Goal: Task Accomplishment & Management: Manage account settings

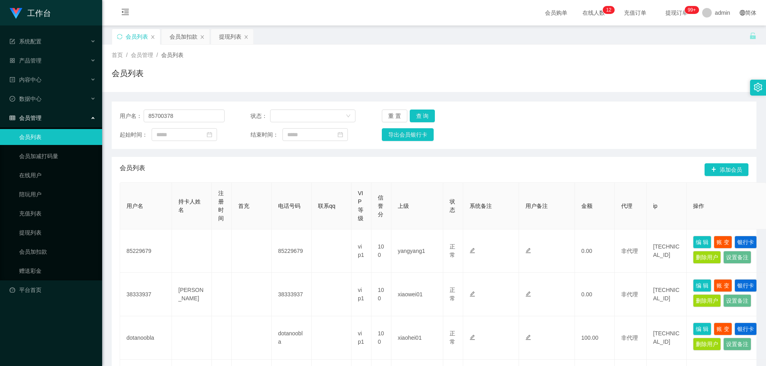
click at [75, 125] on section "工作台 系统配置 产品管理 内容中心 数据中心 会员管理 会员列表 会员加减打码量 在线用户 陪玩用户 充值列表 提现列表 会员加扣款 赠送彩金 平台首页 保…" at bounding box center [383, 365] width 766 height 730
type input "Yap369"
drag, startPoint x: 419, startPoint y: 112, endPoint x: 441, endPoint y: 126, distance: 26.5
click at [419, 113] on button "查 询" at bounding box center [422, 116] width 26 height 13
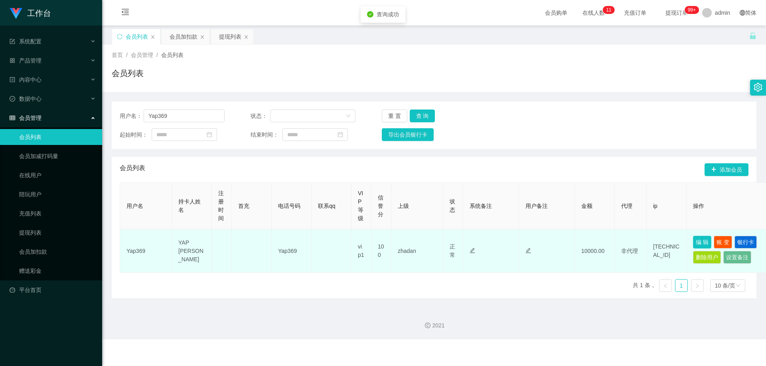
click at [697, 240] on button "编 辑" at bounding box center [702, 242] width 18 height 13
type input "Yap369"
type input "YAP [PERSON_NAME]"
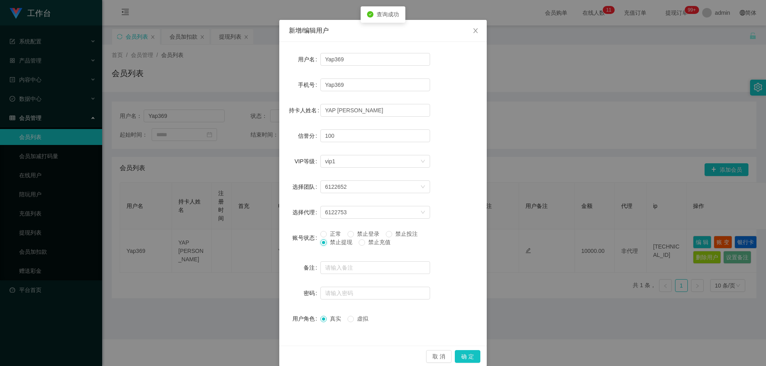
scroll to position [31, 0]
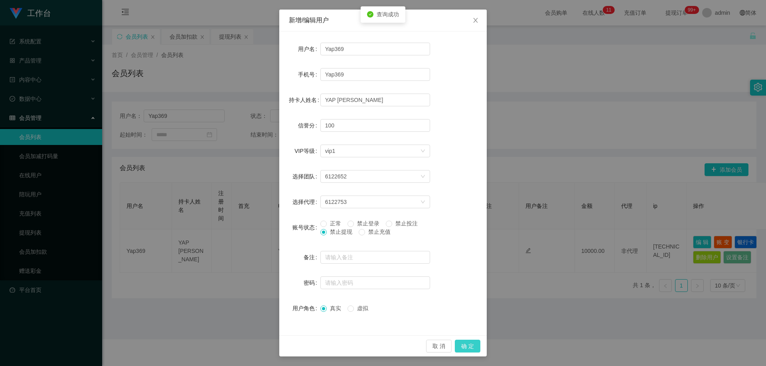
click at [468, 343] on button "确 定" at bounding box center [468, 346] width 26 height 13
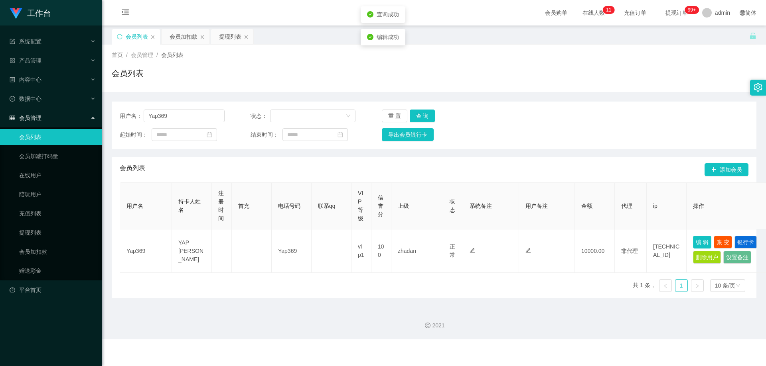
scroll to position [0, 0]
drag, startPoint x: 178, startPoint y: 115, endPoint x: 80, endPoint y: 116, distance: 98.1
click at [77, 116] on section "工作台 系统配置 产品管理 内容中心 数据中心 会员管理 会员列表 会员加减打码量 在线用户 陪玩用户 充值列表 提现列表 会员加扣款 赠送彩金 平台首页 保…" at bounding box center [383, 170] width 766 height 340
paste input "[PERSON_NAME]"
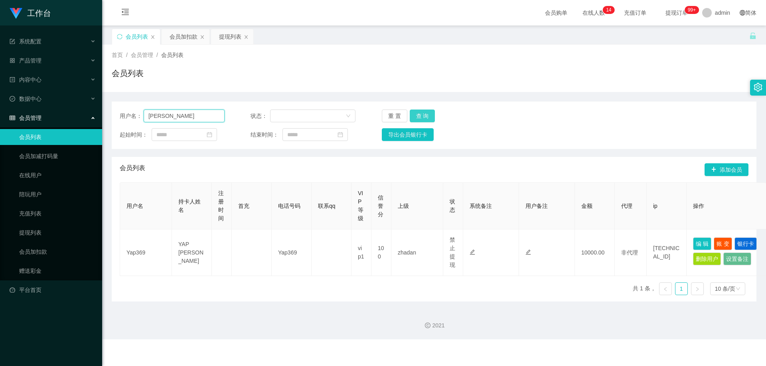
type input "[PERSON_NAME]"
click at [416, 116] on button "查 询" at bounding box center [422, 116] width 26 height 13
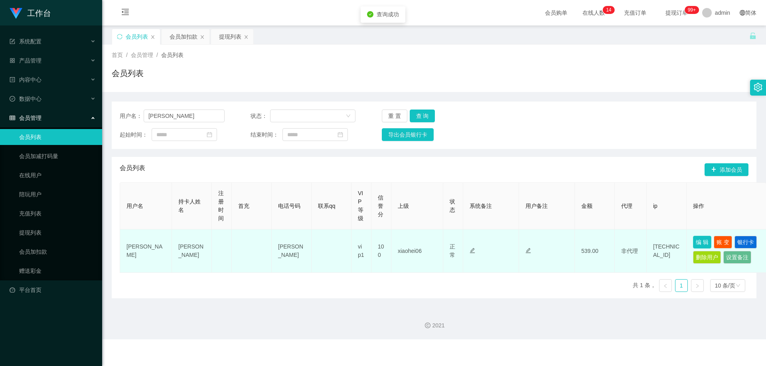
click at [699, 244] on button "编 辑" at bounding box center [702, 242] width 18 height 13
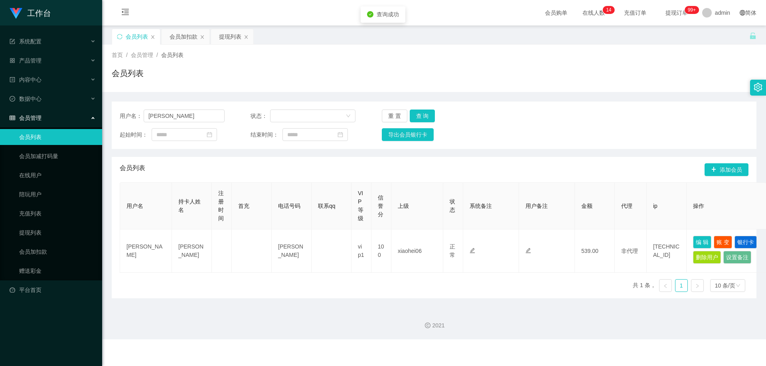
type input "[PERSON_NAME]"
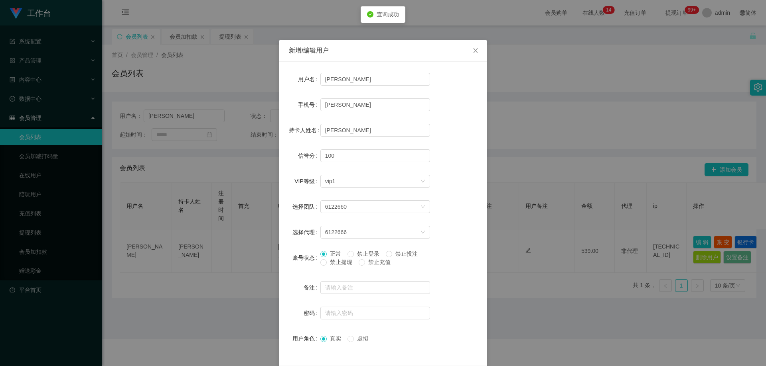
click at [337, 264] on span "禁止提现" at bounding box center [341, 262] width 29 height 6
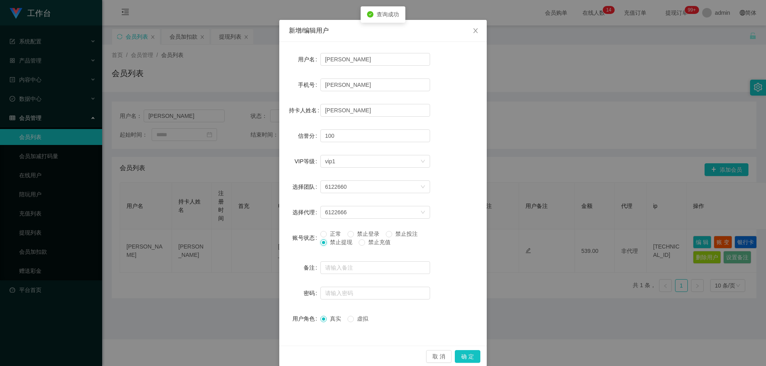
scroll to position [31, 0]
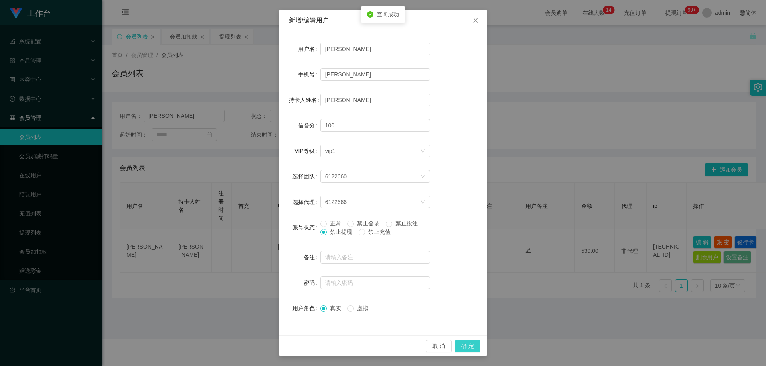
click at [463, 346] on button "确 定" at bounding box center [468, 346] width 26 height 13
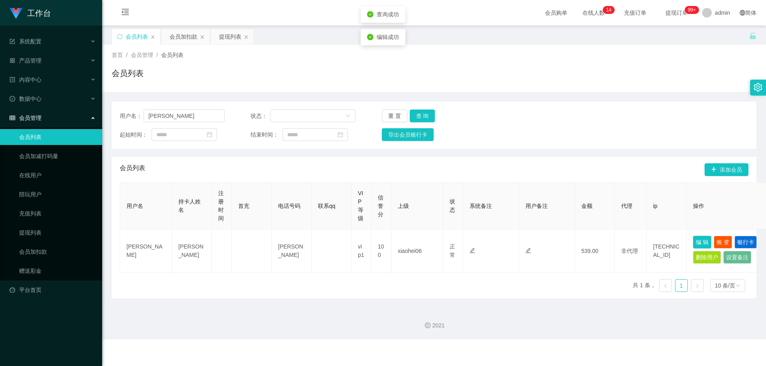
scroll to position [0, 0]
drag, startPoint x: 5, startPoint y: 114, endPoint x: 13, endPoint y: 116, distance: 8.1
click at [13, 116] on section "工作台 系统配置 产品管理 内容中心 数据中心 会员管理 会员列表 会员加减打码量 在线用户 陪玩用户 充值列表 提现列表 会员加扣款 赠送彩金 平台首页 保…" at bounding box center [383, 170] width 766 height 340
paste input "90652863"
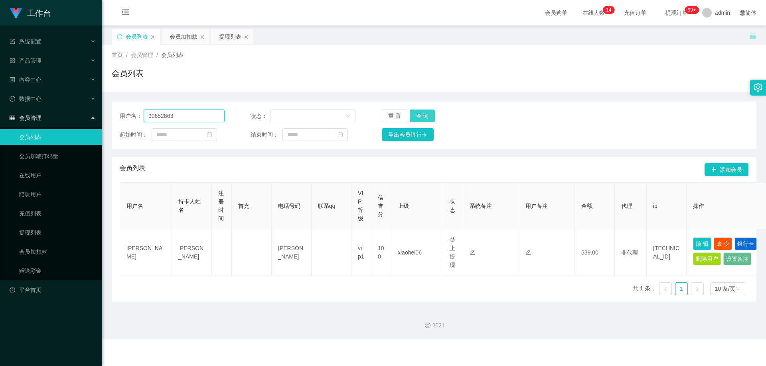
type input "90652863"
drag, startPoint x: 420, startPoint y: 115, endPoint x: 465, endPoint y: 136, distance: 49.0
click at [421, 116] on button "查 询" at bounding box center [422, 116] width 26 height 13
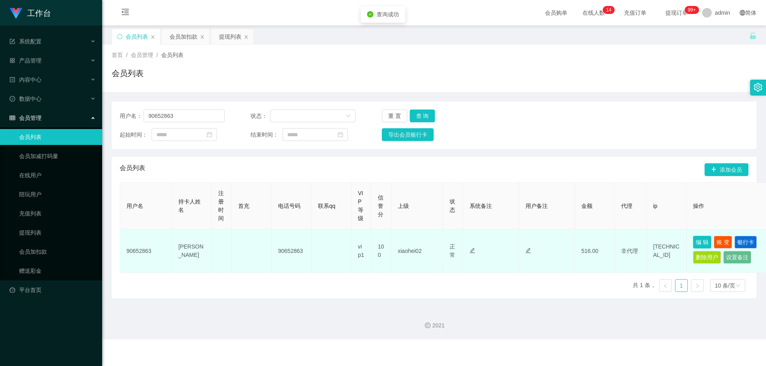
click at [697, 243] on button "编 辑" at bounding box center [702, 242] width 18 height 13
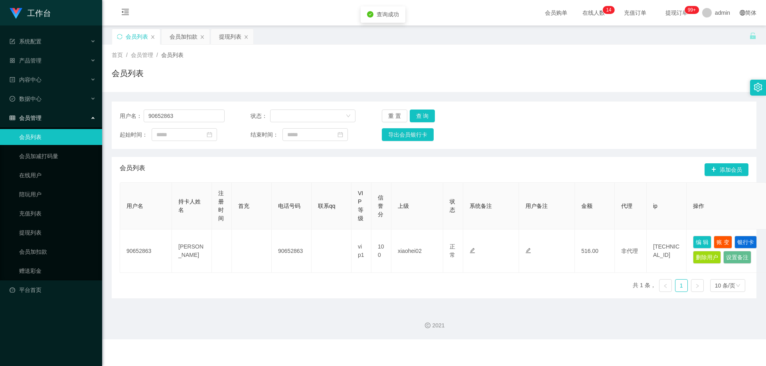
type input "90652863"
type input "[PERSON_NAME]"
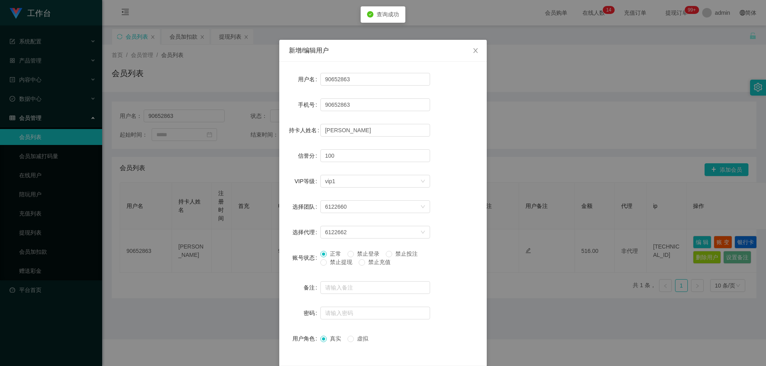
click at [335, 264] on span "禁止提现" at bounding box center [341, 262] width 29 height 6
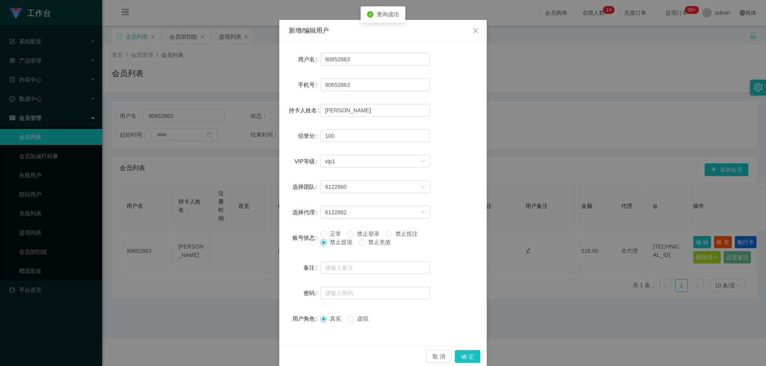
scroll to position [31, 0]
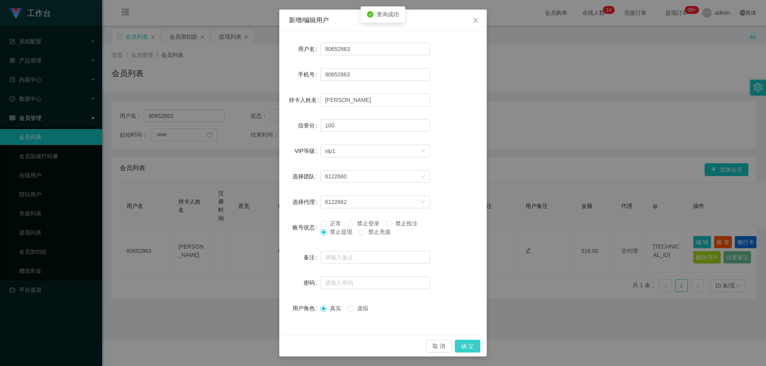
click at [459, 345] on button "确 定" at bounding box center [468, 346] width 26 height 13
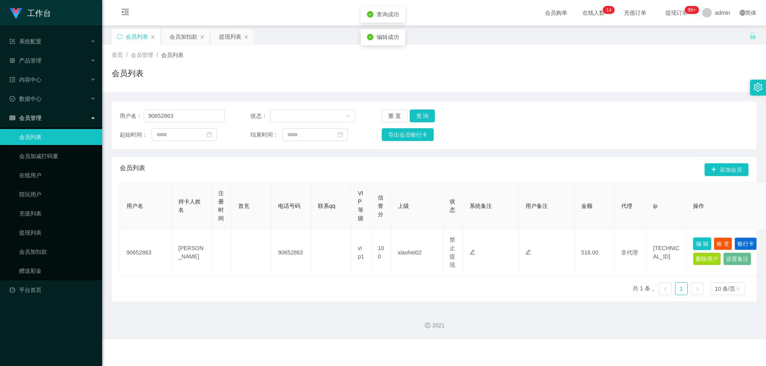
scroll to position [0, 0]
drag, startPoint x: 207, startPoint y: 113, endPoint x: 39, endPoint y: 120, distance: 168.0
click at [39, 120] on section "工作台 系统配置 产品管理 内容中心 数据中心 会员管理 会员列表 会员加减打码量 在线用户 陪玩用户 充值列表 提现列表 会员加扣款 赠送彩金 平台首页 保…" at bounding box center [383, 170] width 766 height 340
paste input "8939"
type input "90893963"
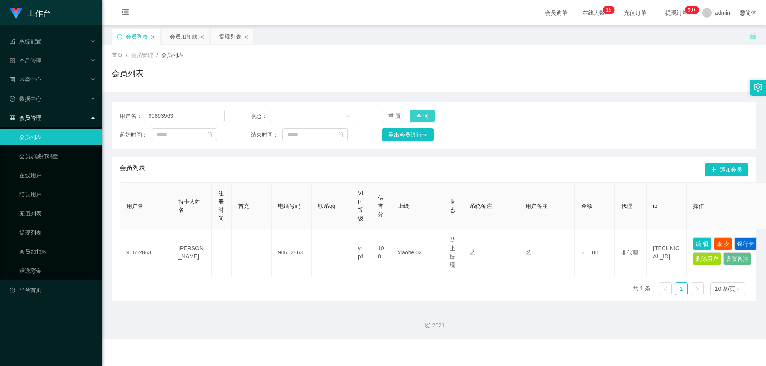
drag, startPoint x: 411, startPoint y: 114, endPoint x: 448, endPoint y: 130, distance: 39.8
click at [413, 114] on button "查 询" at bounding box center [422, 116] width 26 height 13
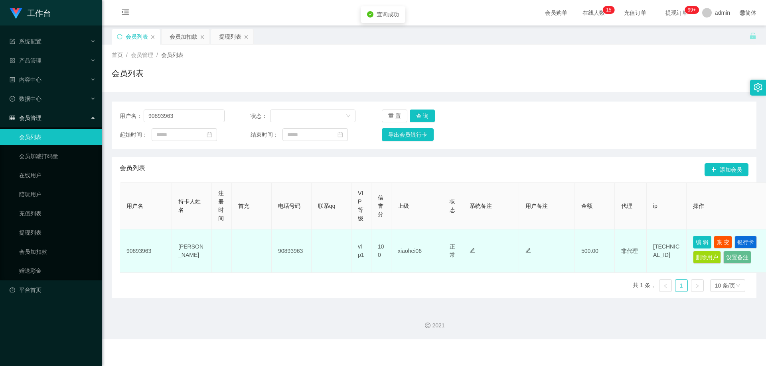
click at [705, 243] on button "编 辑" at bounding box center [702, 242] width 18 height 13
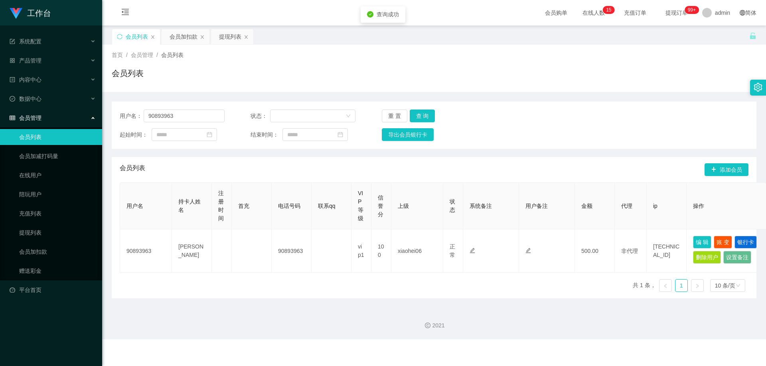
type input "90893963"
type input "[PERSON_NAME]"
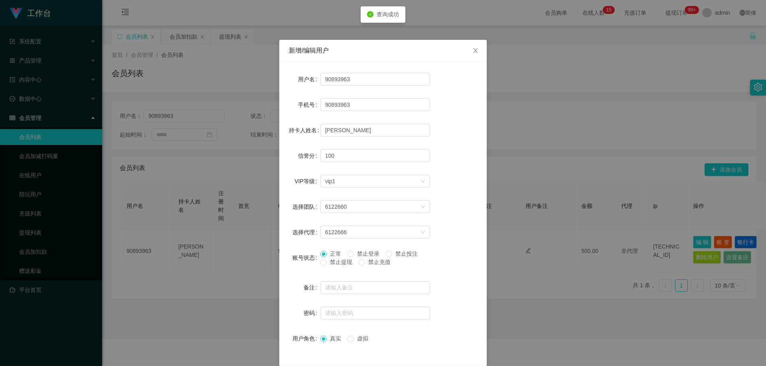
click at [335, 262] on span "禁止提现" at bounding box center [341, 262] width 29 height 6
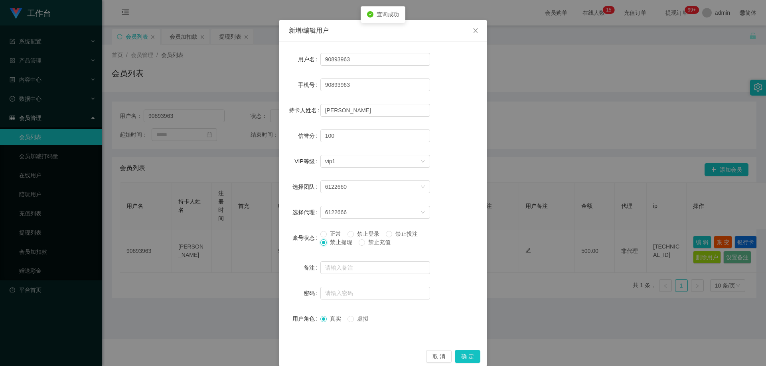
scroll to position [31, 0]
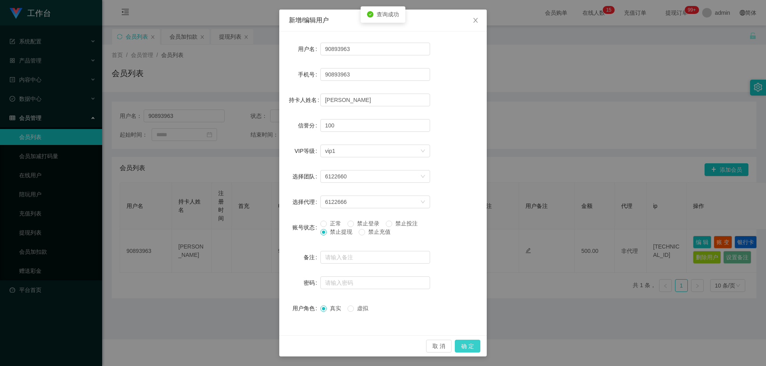
drag, startPoint x: 465, startPoint y: 346, endPoint x: 580, endPoint y: 220, distance: 170.5
click at [465, 345] on button "确 定" at bounding box center [468, 346] width 26 height 13
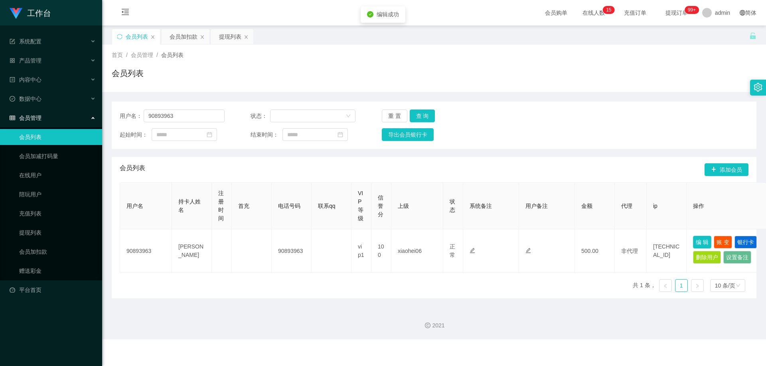
scroll to position [0, 0]
drag, startPoint x: 160, startPoint y: 111, endPoint x: 57, endPoint y: 113, distance: 103.3
click at [51, 112] on section "工作台 系统配置 产品管理 内容中心 数据中心 会员管理 会员列表 会员加减打码量 在线用户 陪玩用户 充值列表 提现列表 会员加扣款 赠送彩金 平台首页 保…" at bounding box center [383, 170] width 766 height 340
paste input "86553530"
type input "86553530"
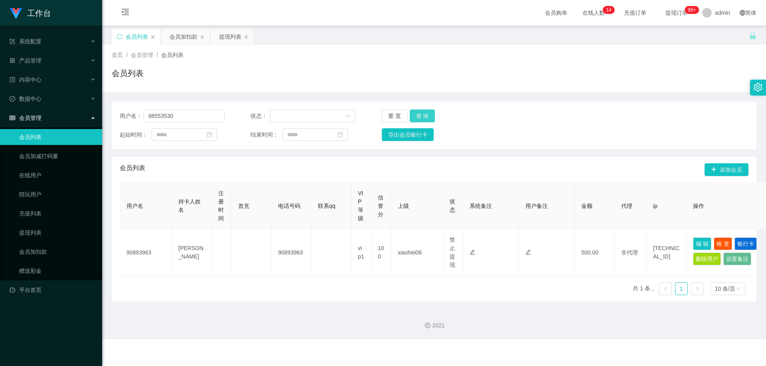
click at [425, 119] on button "查 询" at bounding box center [422, 116] width 26 height 13
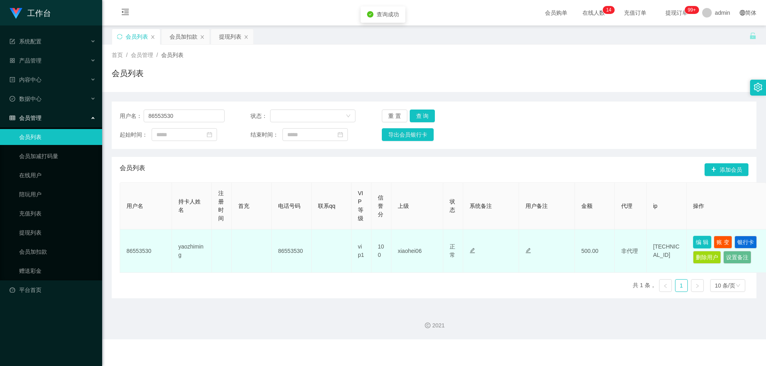
click at [704, 244] on button "编 辑" at bounding box center [702, 242] width 18 height 13
type input "86553530"
type input "yaozhiming"
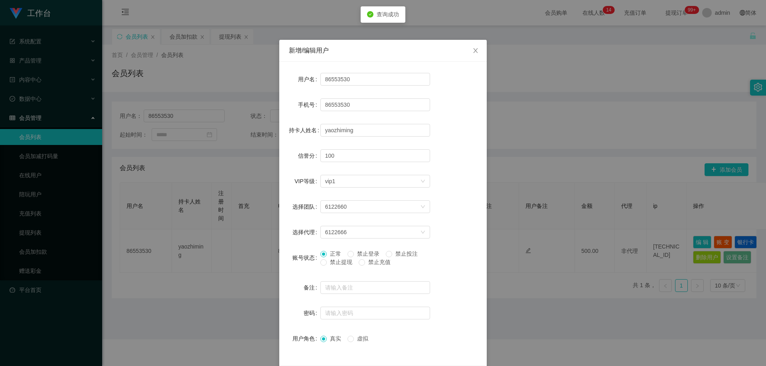
click at [338, 266] on span "禁止提现" at bounding box center [341, 262] width 29 height 6
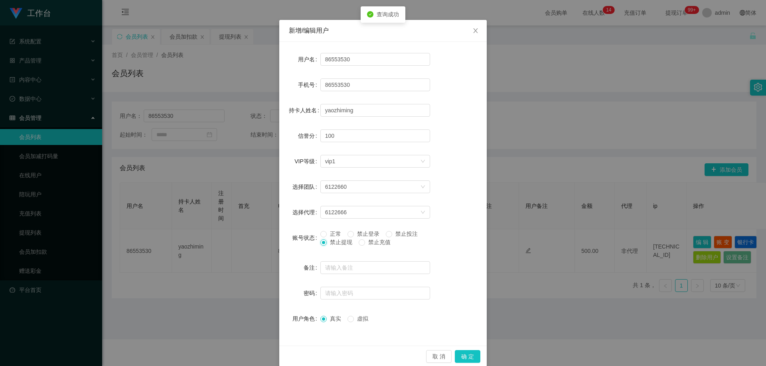
scroll to position [31, 0]
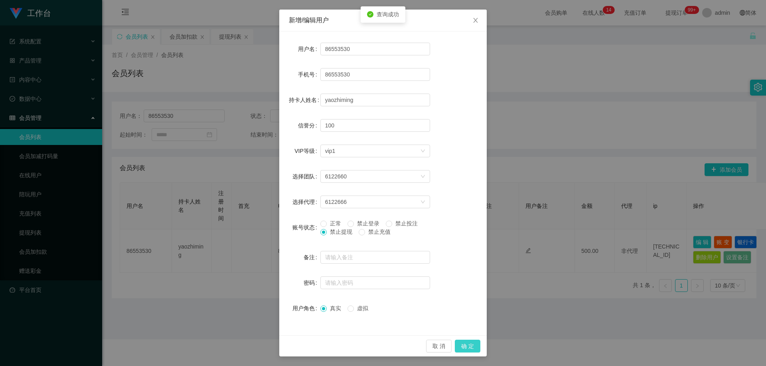
click at [466, 344] on button "确 定" at bounding box center [468, 346] width 26 height 13
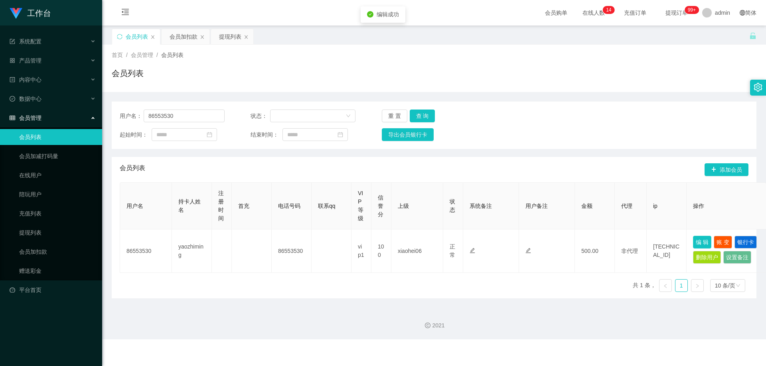
scroll to position [0, 0]
drag, startPoint x: 190, startPoint y: 113, endPoint x: 429, endPoint y: 148, distance: 241.3
click at [91, 117] on section "工作台 系统配置 产品管理 内容中心 数据中心 会员管理 会员列表 会员加减打码量 在线用户 陪玩用户 充值列表 提现列表 会员加扣款 赠送彩金 平台首页 保…" at bounding box center [383, 170] width 766 height 340
paste input "Shinechong"
click at [413, 114] on button "查 询" at bounding box center [422, 116] width 26 height 13
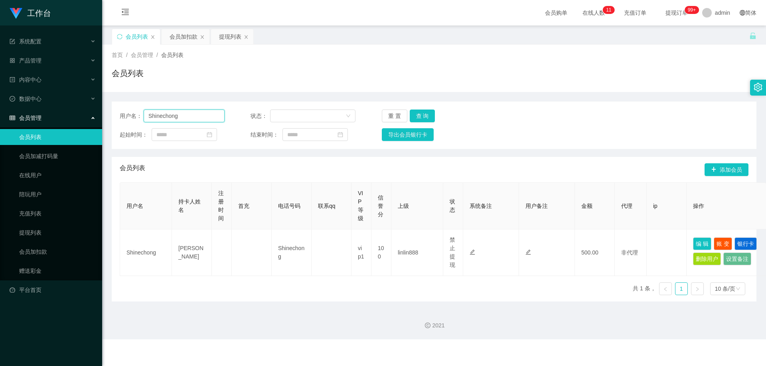
drag, startPoint x: 192, startPoint y: 121, endPoint x: 106, endPoint y: 122, distance: 86.5
click at [87, 118] on section "工作台 系统配置 产品管理 内容中心 数据中心 会员管理 会员列表 会员加减打码量 在线用户 陪玩用户 充值列表 提现列表 会员加扣款 赠送彩金 平台首页 保…" at bounding box center [383, 170] width 766 height 340
paste input "6122754"
drag, startPoint x: 422, startPoint y: 116, endPoint x: 474, endPoint y: 143, distance: 58.3
click at [424, 116] on button "查 询" at bounding box center [422, 116] width 26 height 13
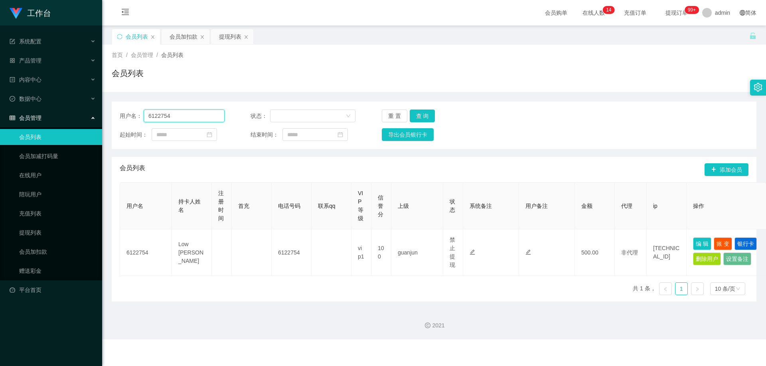
drag, startPoint x: 191, startPoint y: 117, endPoint x: 89, endPoint y: 126, distance: 102.5
click at [89, 126] on section "工作台 系统配置 产品管理 内容中心 数据中心 会员管理 会员列表 会员加减打码量 在线用户 陪玩用户 充值列表 提现列表 会员加扣款 赠送彩金 平台首页 保…" at bounding box center [383, 170] width 766 height 340
paste input "85623811"
type input "85623811"
drag, startPoint x: 421, startPoint y: 113, endPoint x: 450, endPoint y: 122, distance: 30.3
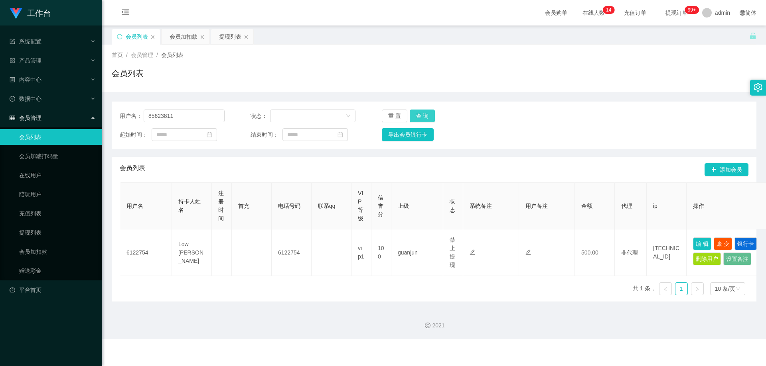
click at [421, 113] on button "查 询" at bounding box center [422, 116] width 26 height 13
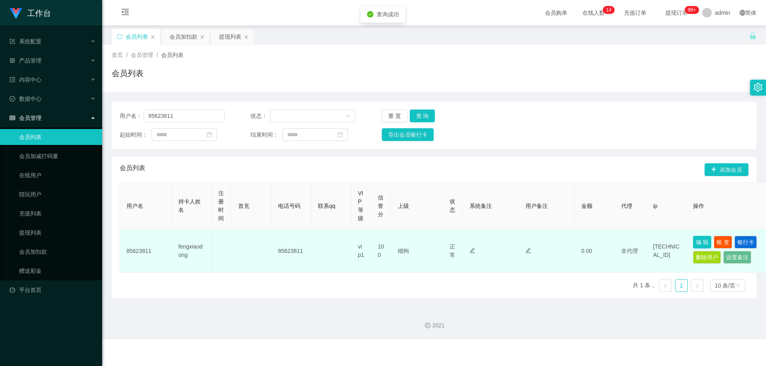
click at [698, 241] on button "编 辑" at bounding box center [702, 242] width 18 height 13
type input "85623811"
type input "fengxiaodong"
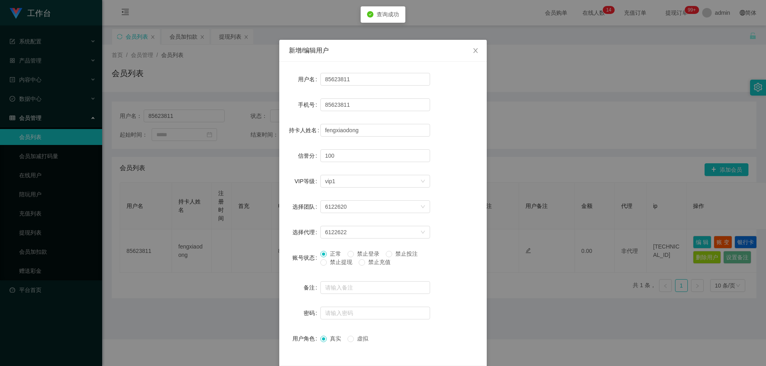
click at [357, 254] on span "禁止登录" at bounding box center [368, 254] width 29 height 6
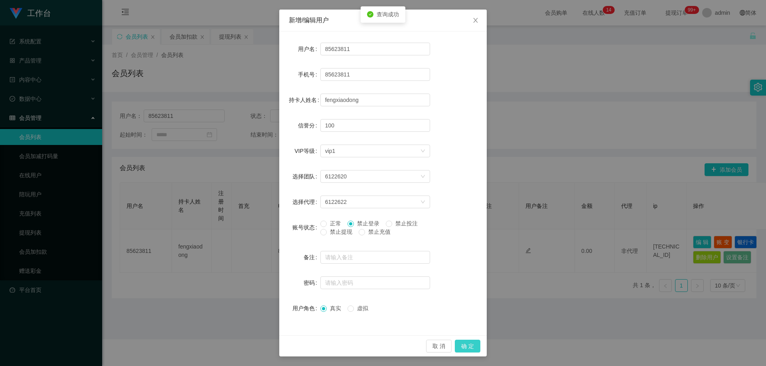
click at [464, 346] on button "确 定" at bounding box center [468, 346] width 26 height 13
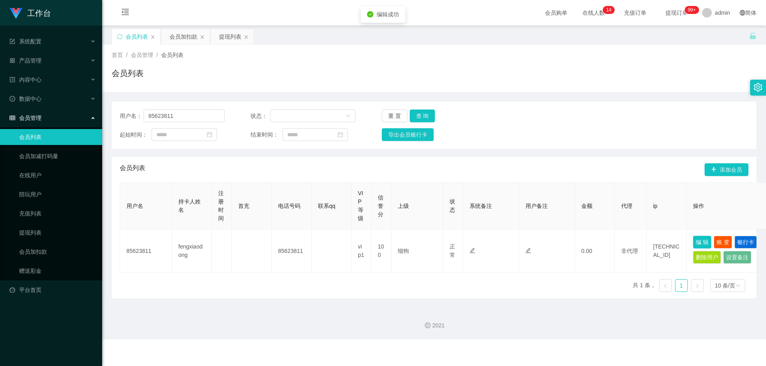
scroll to position [0, 0]
drag, startPoint x: 108, startPoint y: 116, endPoint x: 338, endPoint y: 144, distance: 231.4
click at [84, 120] on section "工作台 系统配置 产品管理 内容中心 数据中心 会员管理 会员列表 会员加减打码量 在线用户 陪玩用户 充值列表 提现列表 会员加扣款 赠送彩金 平台首页 保…" at bounding box center [383, 170] width 766 height 340
paste input "4489034"
type input "84489034"
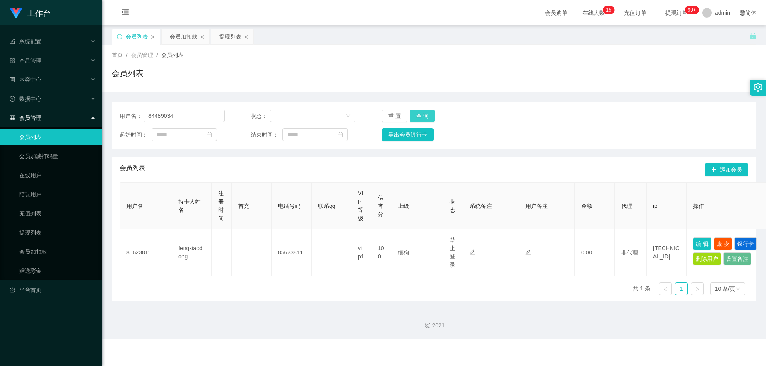
drag, startPoint x: 419, startPoint y: 114, endPoint x: 433, endPoint y: 122, distance: 15.5
click at [420, 114] on button "查 询" at bounding box center [422, 116] width 26 height 13
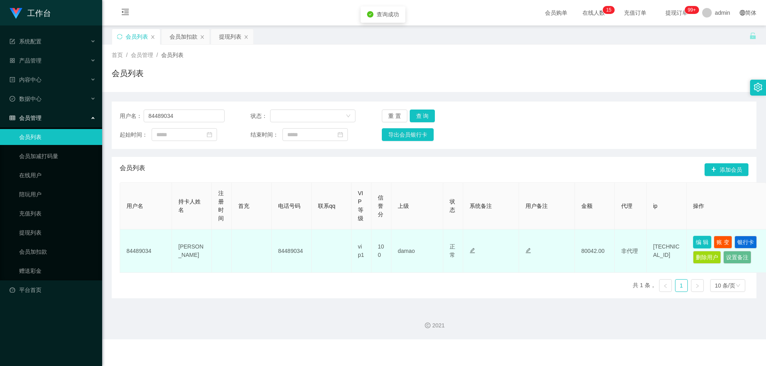
click at [704, 242] on button "编 辑" at bounding box center [702, 242] width 18 height 13
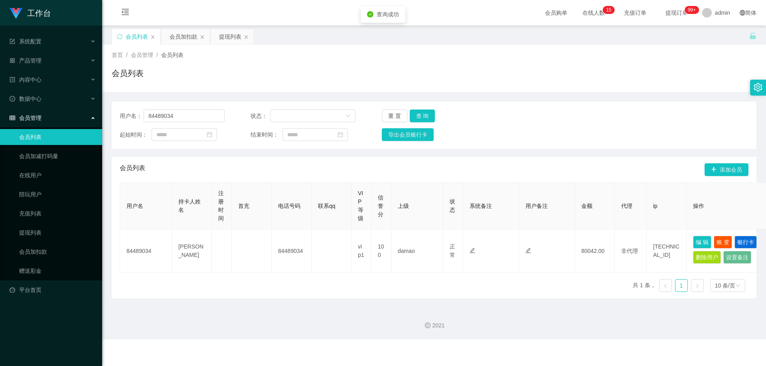
type input "84489034"
type input "[PERSON_NAME]"
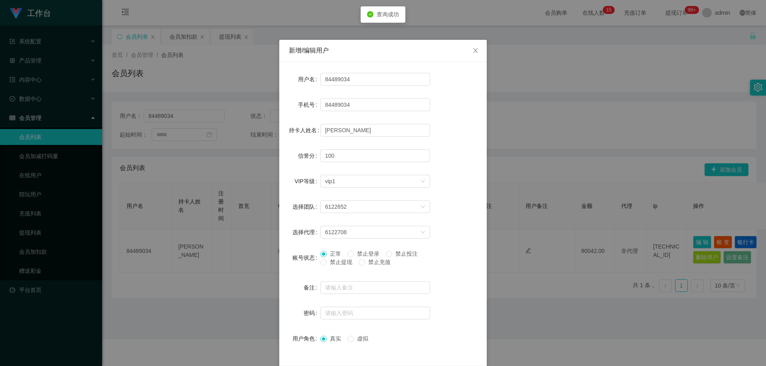
drag, startPoint x: 361, startPoint y: 253, endPoint x: 437, endPoint y: 287, distance: 83.7
click at [361, 253] on span "禁止登录" at bounding box center [368, 254] width 29 height 6
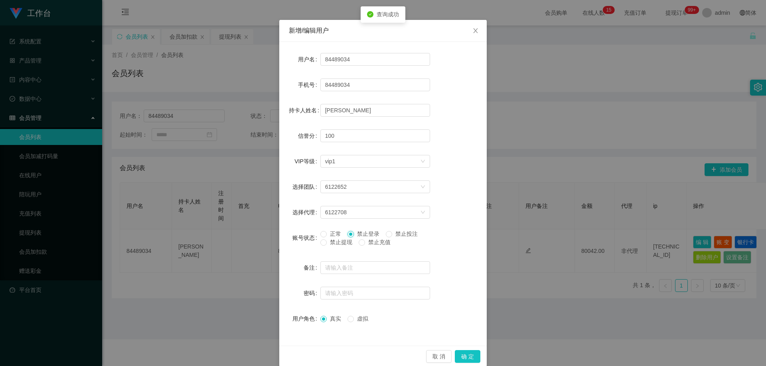
scroll to position [31, 0]
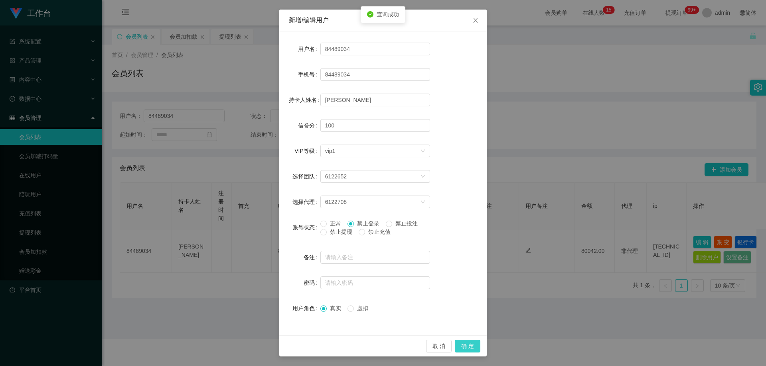
click at [467, 343] on button "确 定" at bounding box center [468, 346] width 26 height 13
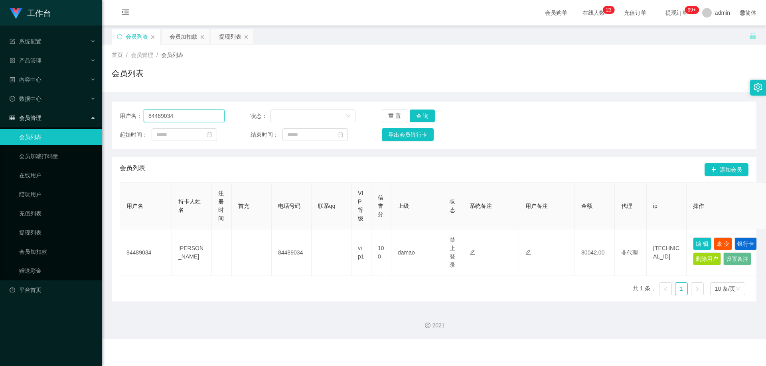
drag, startPoint x: 46, startPoint y: 116, endPoint x: 243, endPoint y: 128, distance: 197.4
click at [46, 116] on section "工作台 系统配置 产品管理 内容中心 数据中心 会员管理 会员列表 会员加减打码量 在线用户 陪玩用户 充值列表 提现列表 会员加扣款 赠送彩金 平台首页 保…" at bounding box center [383, 170] width 766 height 340
paste input "90576206"
type input "90576206"
click at [423, 116] on button "查 询" at bounding box center [422, 116] width 26 height 13
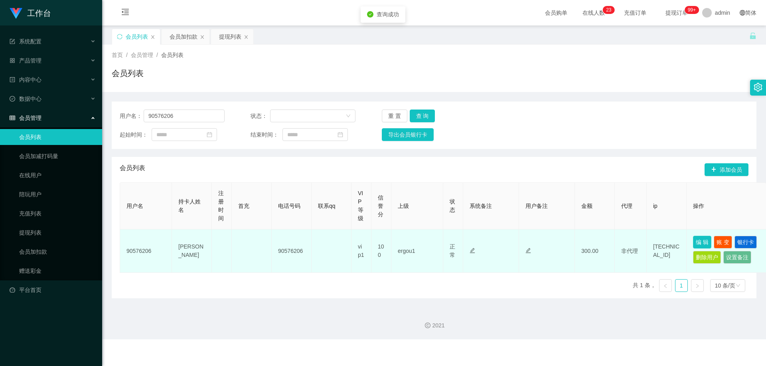
click at [705, 240] on button "编 辑" at bounding box center [702, 242] width 18 height 13
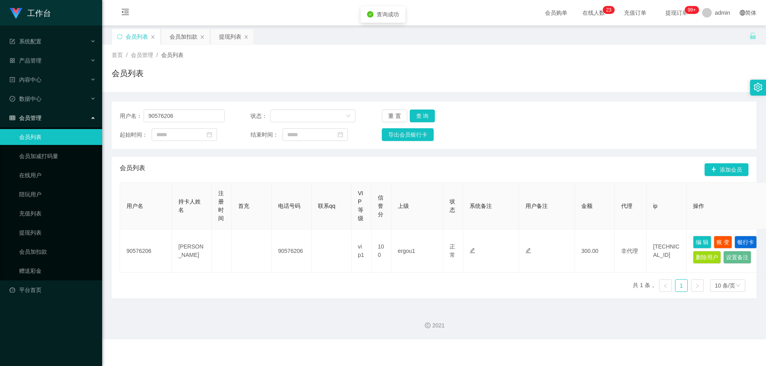
type input "90576206"
type input "[PERSON_NAME]"
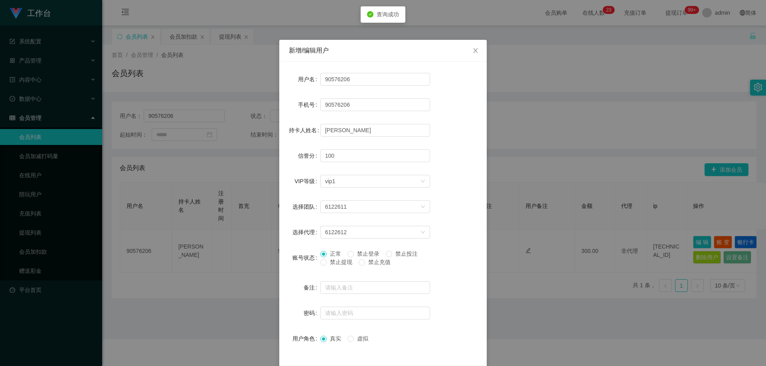
click at [330, 263] on span "禁止提现" at bounding box center [341, 262] width 29 height 6
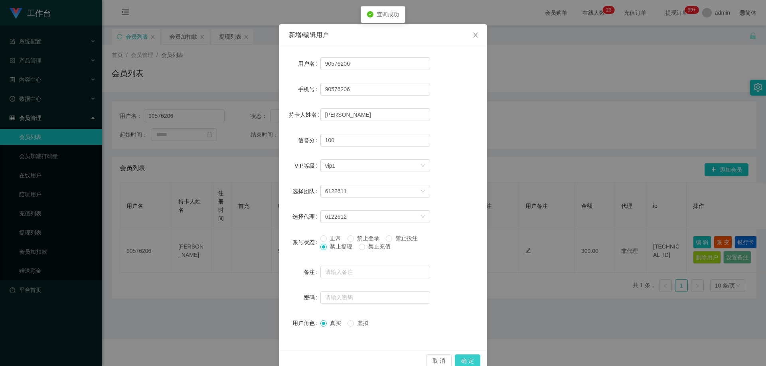
scroll to position [31, 0]
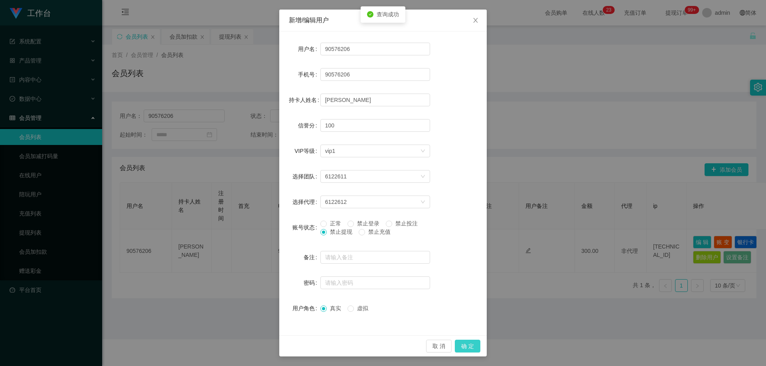
click at [466, 343] on button "确 定" at bounding box center [468, 346] width 26 height 13
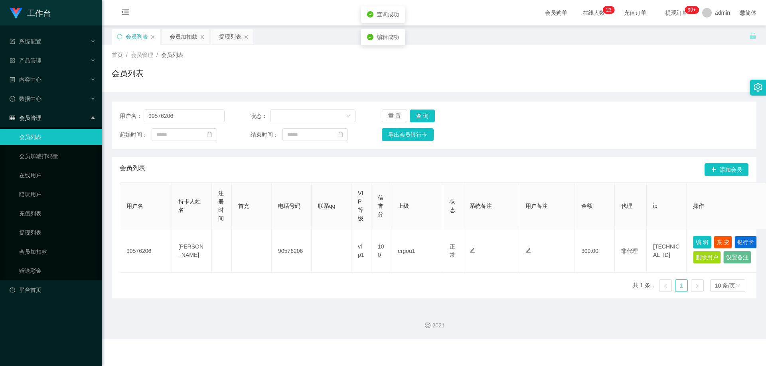
scroll to position [0, 0]
drag, startPoint x: 335, startPoint y: 179, endPoint x: 286, endPoint y: 160, distance: 52.5
click at [329, 176] on div "会员列表 添加会员" at bounding box center [434, 170] width 628 height 26
drag, startPoint x: 146, startPoint y: 113, endPoint x: 276, endPoint y: 131, distance: 132.0
click at [6, 115] on section "工作台 系统配置 产品管理 内容中心 数据中心 会员管理 会员列表 会员加减打码量 在线用户 陪玩用户 充值列表 提现列表 会员加扣款 赠送彩金 平台首页 保…" at bounding box center [383, 170] width 766 height 340
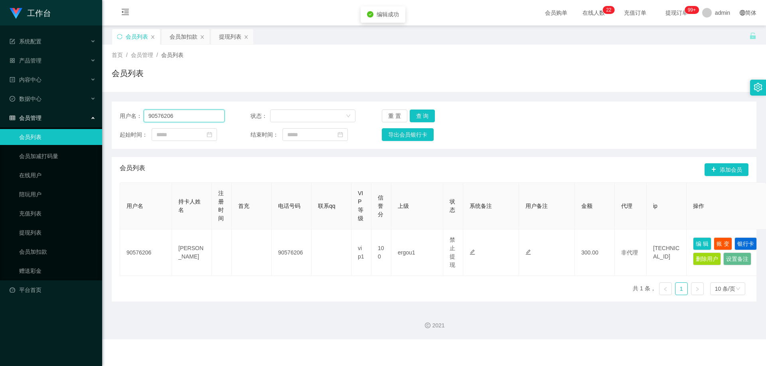
paste input "longhu"
type input "longhu"
drag, startPoint x: 422, startPoint y: 114, endPoint x: 451, endPoint y: 125, distance: 31.3
click at [424, 113] on button "查 询" at bounding box center [422, 116] width 26 height 13
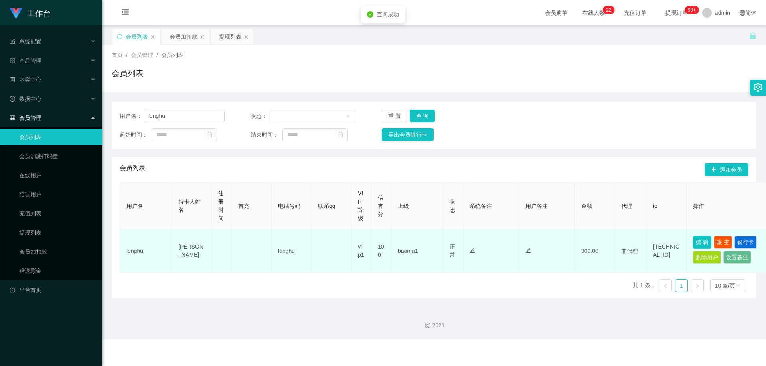
click at [703, 242] on button "编 辑" at bounding box center [702, 242] width 18 height 13
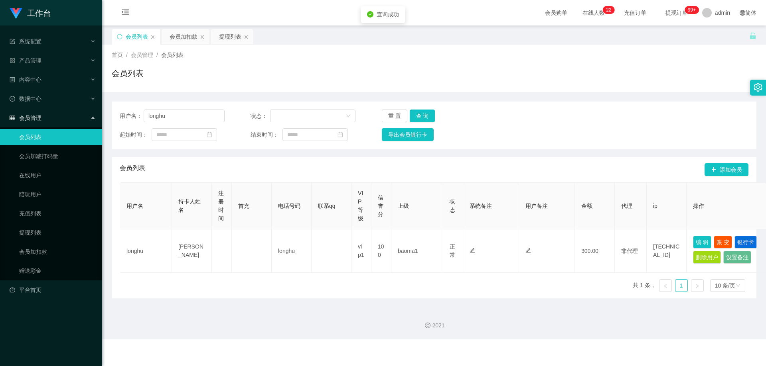
type input "longhu"
type input "[PERSON_NAME]"
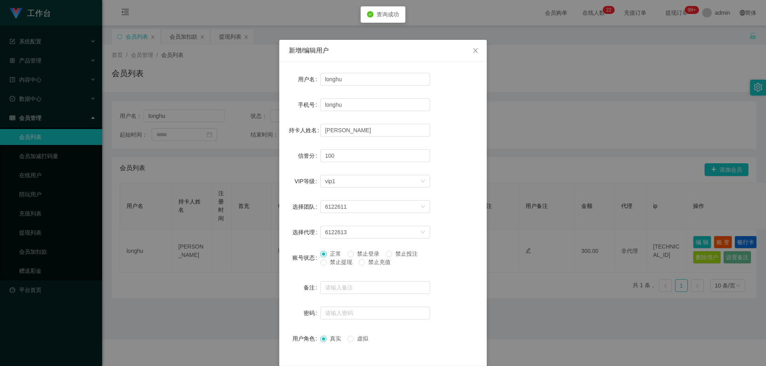
drag, startPoint x: 335, startPoint y: 264, endPoint x: 344, endPoint y: 266, distance: 8.6
click at [335, 264] on span "禁止提现" at bounding box center [341, 262] width 29 height 6
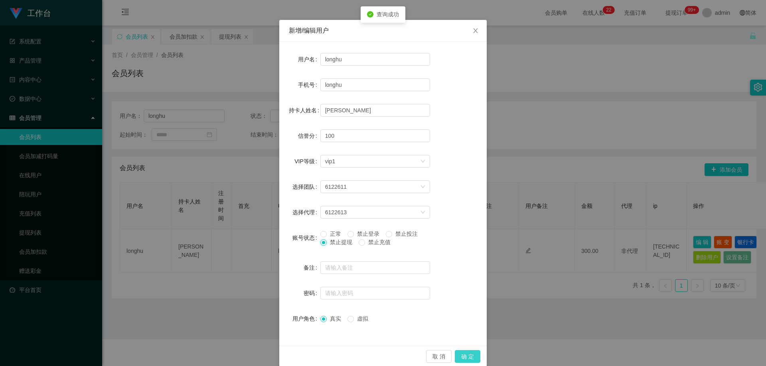
scroll to position [31, 0]
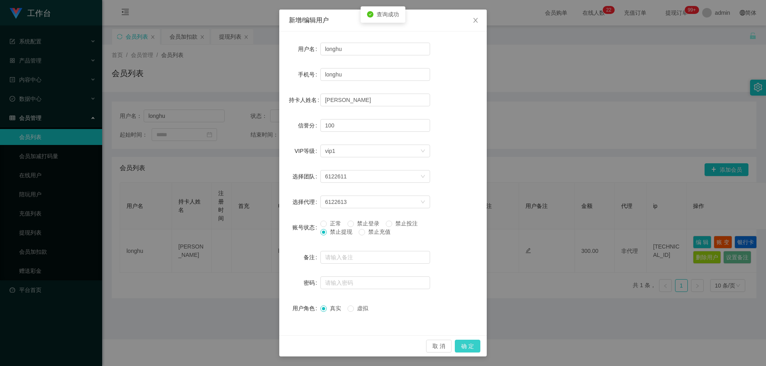
click at [467, 345] on button "确 定" at bounding box center [468, 346] width 26 height 13
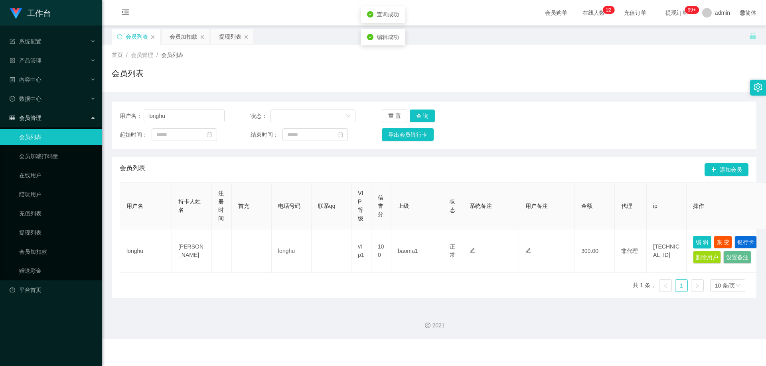
scroll to position [0, 0]
drag, startPoint x: 177, startPoint y: 117, endPoint x: 59, endPoint y: 120, distance: 118.9
click at [59, 120] on section "工作台 系统配置 产品管理 内容中心 数据中心 会员管理 会员列表 会员加减打码量 在线用户 陪玩用户 充值列表 提现列表 会员加扣款 赠送彩金 平台首页 保…" at bounding box center [383, 170] width 766 height 340
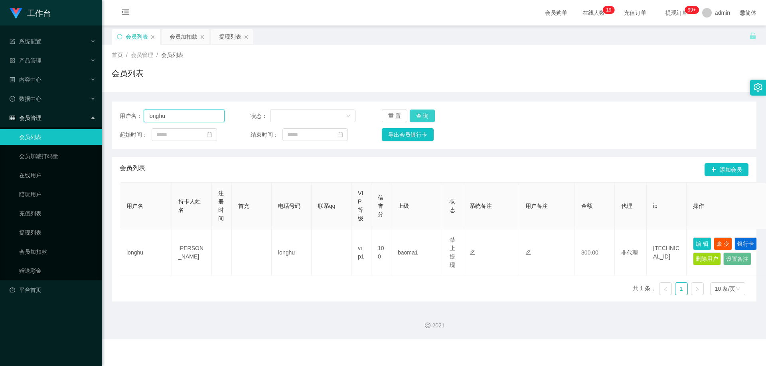
paste input "Mytube"
type input "Mytube"
click at [417, 118] on button "查 询" at bounding box center [422, 116] width 26 height 13
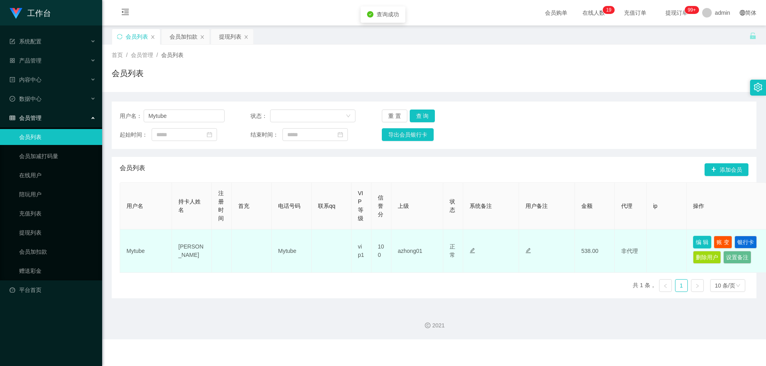
click at [695, 243] on button "编 辑" at bounding box center [702, 242] width 18 height 13
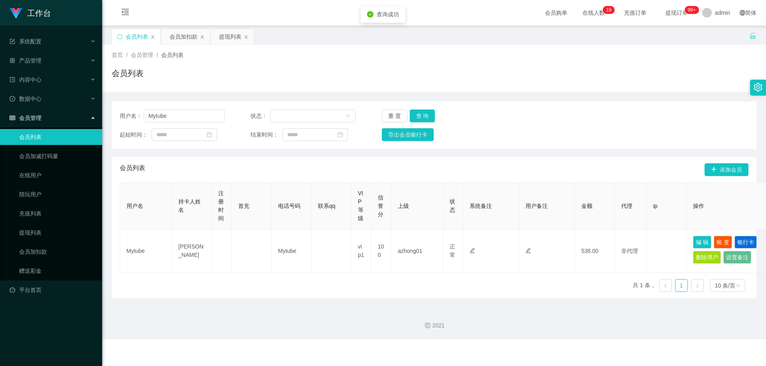
type input "Mytube"
type input "[PERSON_NAME]"
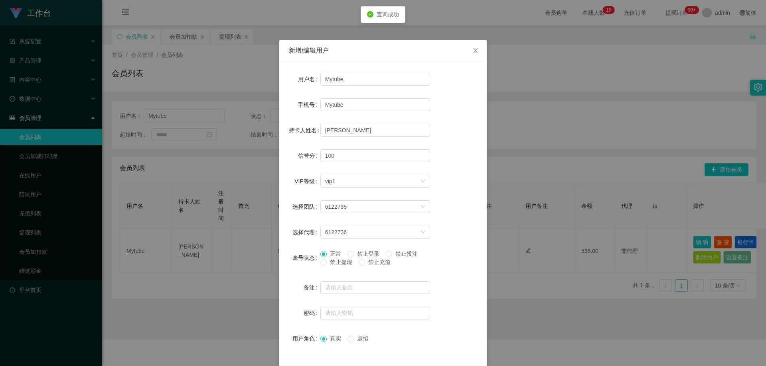
click at [347, 260] on span "禁止提现" at bounding box center [341, 262] width 29 height 6
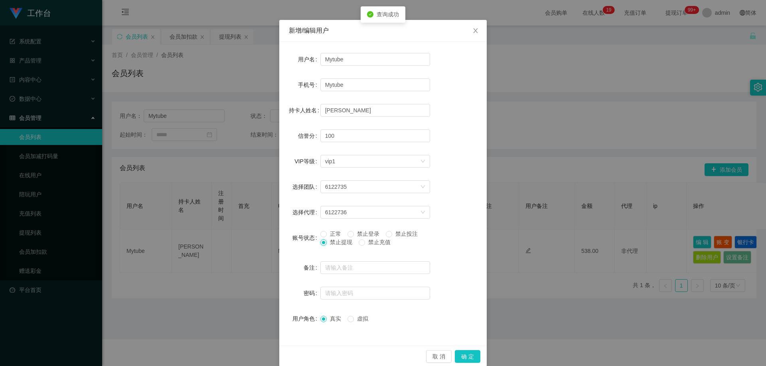
scroll to position [31, 0]
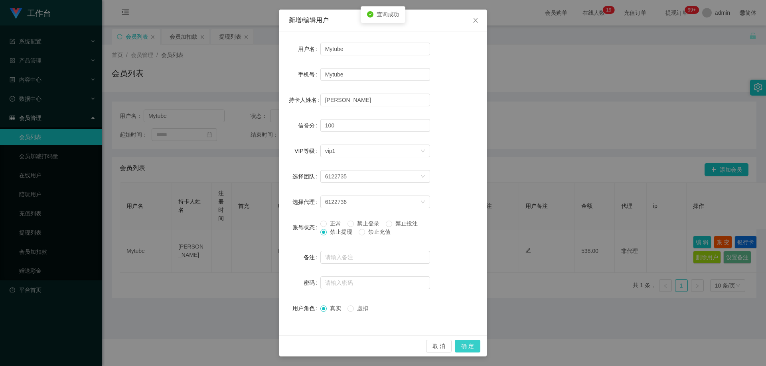
click at [461, 341] on button "确 定" at bounding box center [468, 346] width 26 height 13
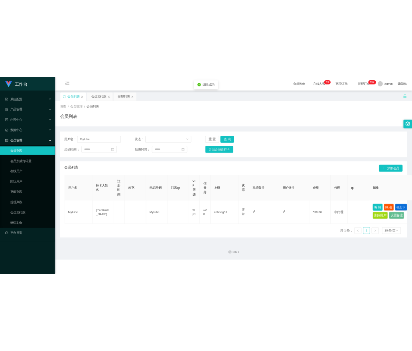
scroll to position [0, 0]
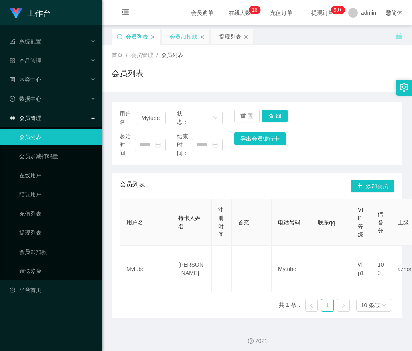
click at [187, 36] on div "会员加扣款" at bounding box center [183, 36] width 28 height 15
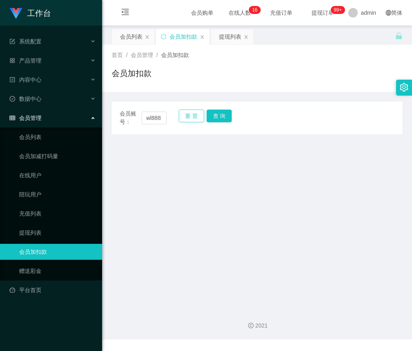
click at [186, 112] on button "重 置" at bounding box center [192, 116] width 26 height 13
drag, startPoint x: 155, startPoint y: 120, endPoint x: 191, endPoint y: 120, distance: 35.9
click at [161, 120] on input "text" at bounding box center [155, 118] width 26 height 13
paste input "Kok1618"
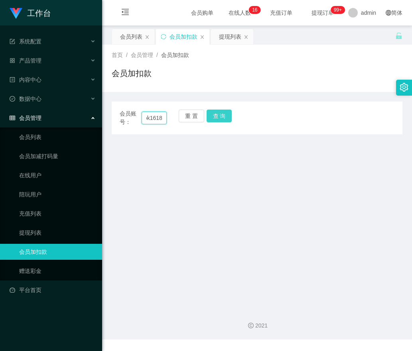
type input "Kok1618"
click at [217, 118] on button "查 询" at bounding box center [220, 116] width 26 height 13
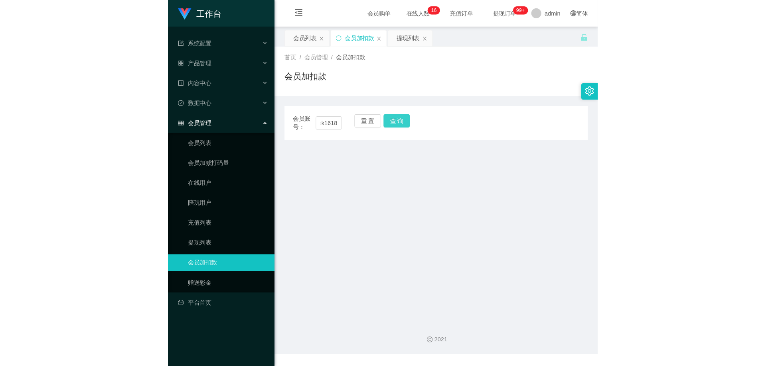
scroll to position [0, 0]
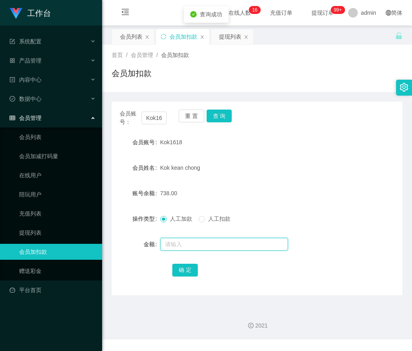
click at [173, 242] on input "text" at bounding box center [224, 244] width 128 height 13
type input "2000"
click at [181, 268] on button "确 定" at bounding box center [185, 270] width 26 height 13
click at [190, 116] on button "重 置" at bounding box center [192, 116] width 26 height 13
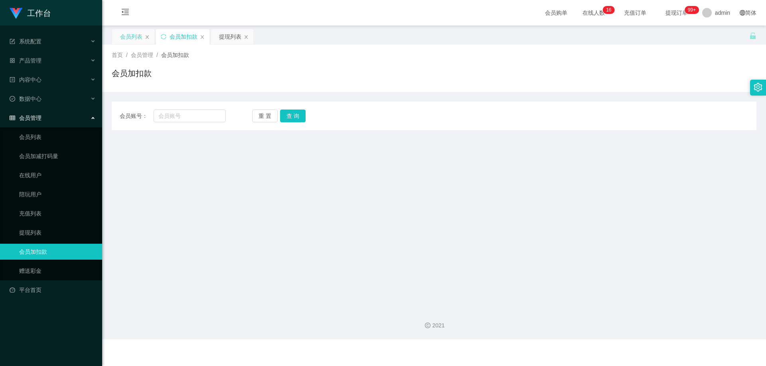
click at [126, 34] on div "会员列表" at bounding box center [131, 36] width 22 height 15
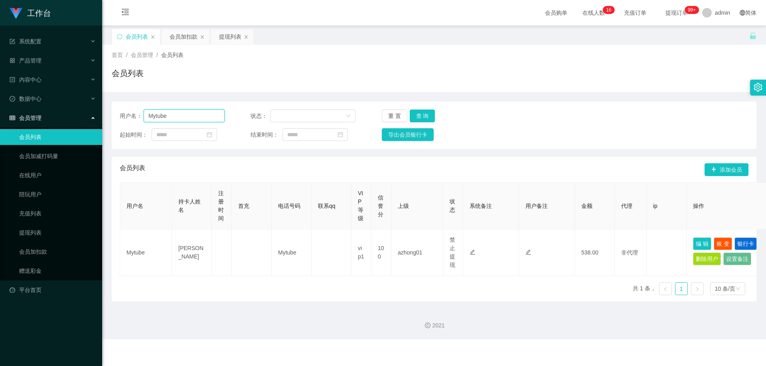
drag, startPoint x: 186, startPoint y: 117, endPoint x: 68, endPoint y: 121, distance: 117.7
click at [68, 120] on section "工作台 系统配置 产品管理 内容中心 数据中心 会员管理 会员列表 会员加减打码量 在线用户 陪玩用户 充值列表 提现列表 会员加扣款 赠送彩金 平台首页 保…" at bounding box center [383, 170] width 766 height 340
paste input "tiantianl"
type input "tiantianle"
drag, startPoint x: 415, startPoint y: 118, endPoint x: 506, endPoint y: 158, distance: 99.3
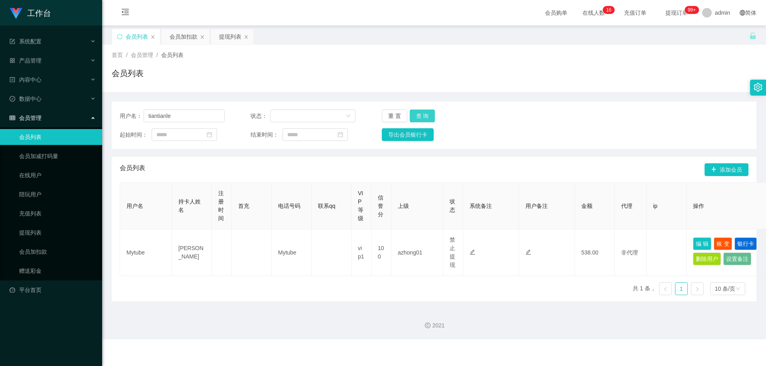
click at [415, 118] on button "查 询" at bounding box center [422, 116] width 26 height 13
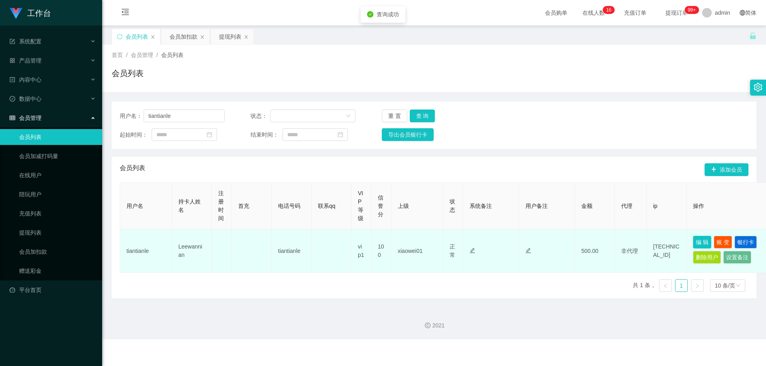
click at [703, 246] on button "编 辑" at bounding box center [702, 242] width 18 height 13
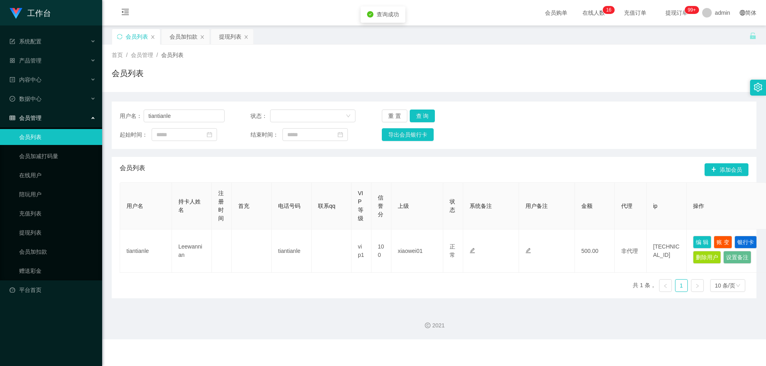
type input "tiantianle"
type input "Leewannian"
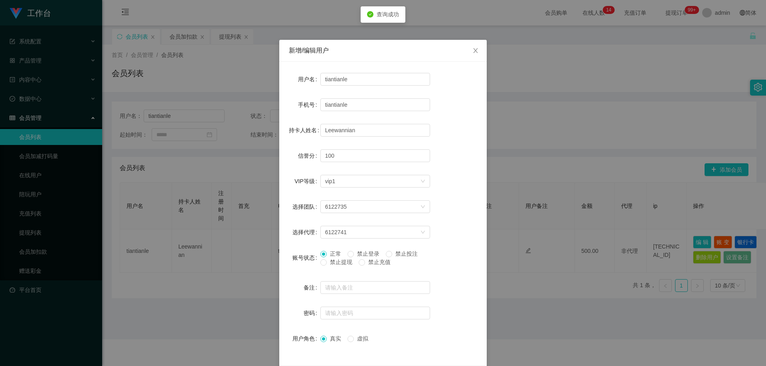
drag, startPoint x: 337, startPoint y: 258, endPoint x: 350, endPoint y: 265, distance: 15.5
click at [337, 259] on div "正常 禁止登录 禁止投注 禁止提现 禁止充值" at bounding box center [375, 258] width 110 height 17
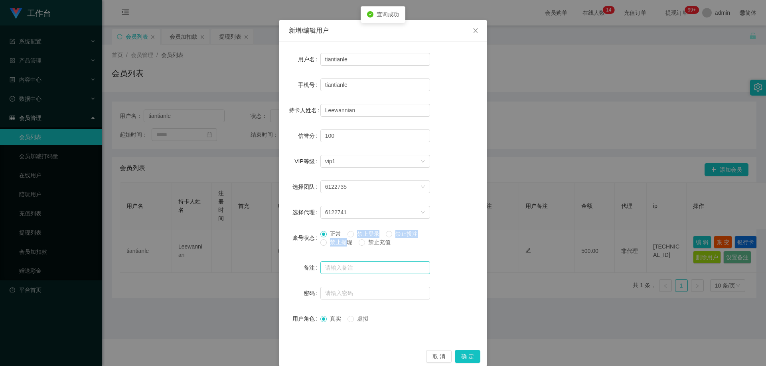
scroll to position [31, 0]
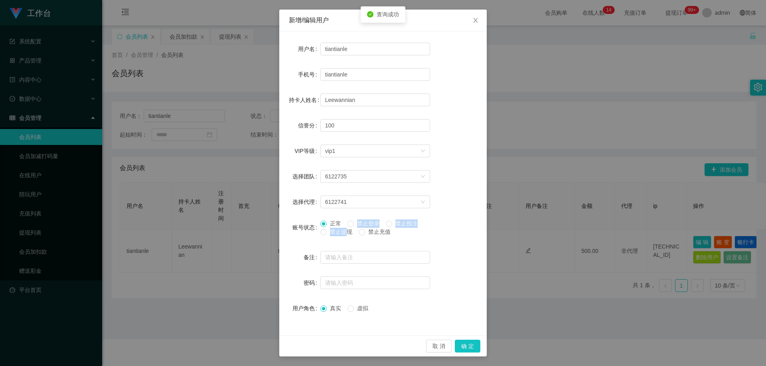
click at [327, 234] on span "禁止提现" at bounding box center [341, 232] width 29 height 6
click at [468, 348] on button "确 定" at bounding box center [468, 346] width 26 height 13
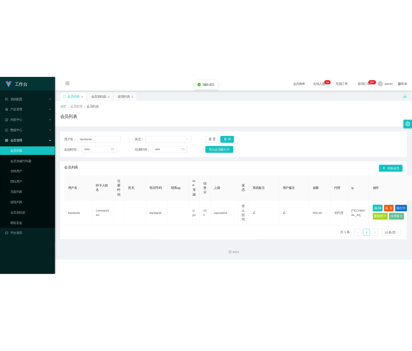
scroll to position [0, 0]
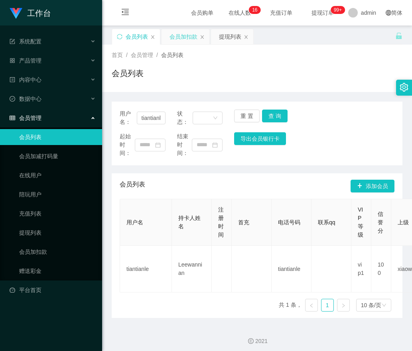
click at [181, 30] on div "会员加扣款" at bounding box center [183, 36] width 28 height 15
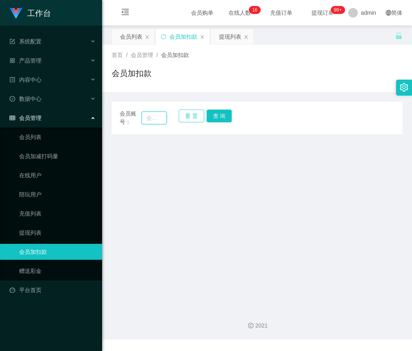
drag, startPoint x: 160, startPoint y: 118, endPoint x: 189, endPoint y: 118, distance: 29.1
click at [163, 118] on input "text" at bounding box center [155, 118] width 26 height 13
paste input "qq123"
type input "qq123"
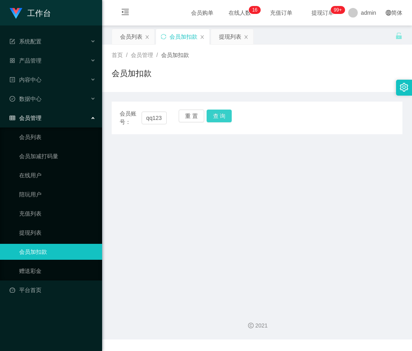
drag, startPoint x: 224, startPoint y: 117, endPoint x: 217, endPoint y: 132, distance: 16.4
click at [224, 117] on button "查 询" at bounding box center [220, 116] width 26 height 13
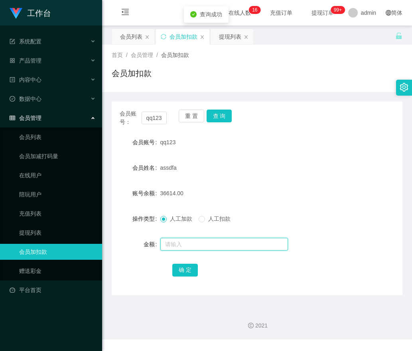
click at [177, 246] on input "text" at bounding box center [224, 244] width 128 height 13
type input "500"
click at [181, 276] on button "确 定" at bounding box center [185, 270] width 26 height 13
click at [194, 116] on button "重 置" at bounding box center [192, 116] width 26 height 13
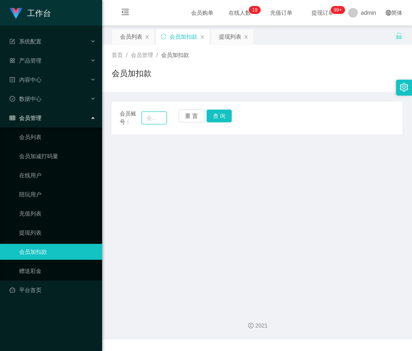
click at [162, 115] on input "text" at bounding box center [155, 118] width 26 height 13
paste input "Alip1268"
type input "Alip1268"
drag, startPoint x: 216, startPoint y: 115, endPoint x: 209, endPoint y: 129, distance: 15.7
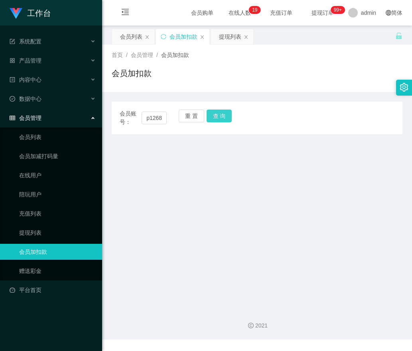
click at [216, 115] on button "查 询" at bounding box center [220, 116] width 26 height 13
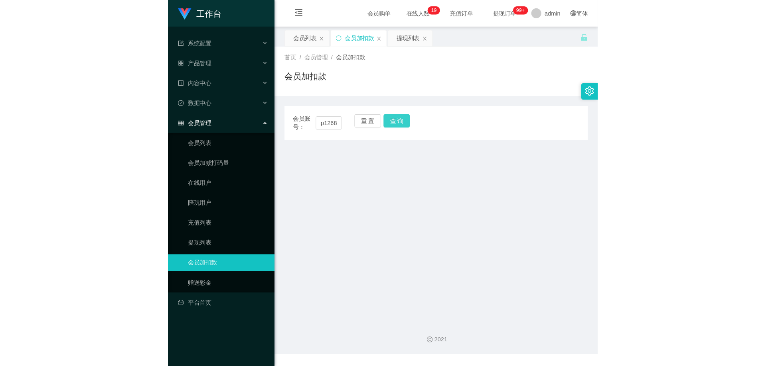
scroll to position [0, 0]
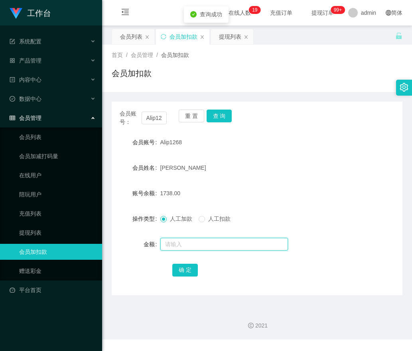
click at [173, 244] on input "text" at bounding box center [224, 244] width 128 height 13
type input "3000"
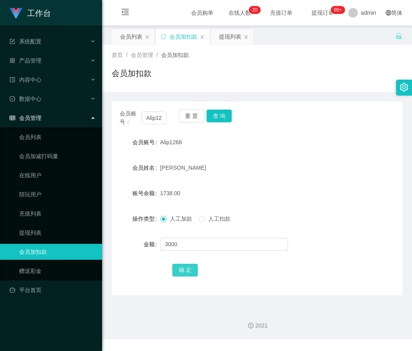
click at [189, 275] on button "确 定" at bounding box center [185, 270] width 26 height 13
click at [188, 119] on button "重 置" at bounding box center [192, 116] width 26 height 13
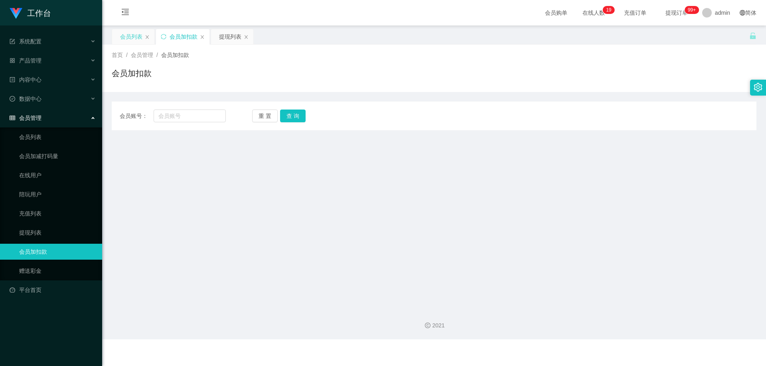
click at [130, 34] on div "会员列表" at bounding box center [131, 36] width 22 height 15
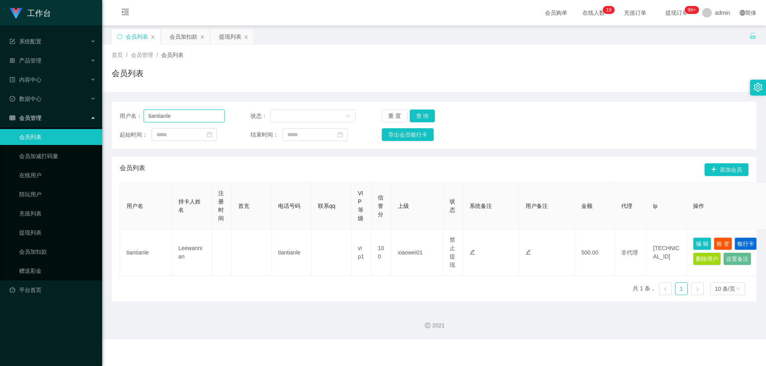
drag, startPoint x: 194, startPoint y: 116, endPoint x: 104, endPoint y: 123, distance: 90.0
click at [99, 122] on section "工作台 系统配置 产品管理 内容中心 数据中心 会员管理 会员列表 会员加减打码量 在线用户 陪玩用户 充值列表 提现列表 会员加扣款 赠送彩金 平台首页 保…" at bounding box center [383, 170] width 766 height 340
paste input "CKL"
type input "CKL"
drag, startPoint x: 416, startPoint y: 112, endPoint x: 514, endPoint y: 191, distance: 126.2
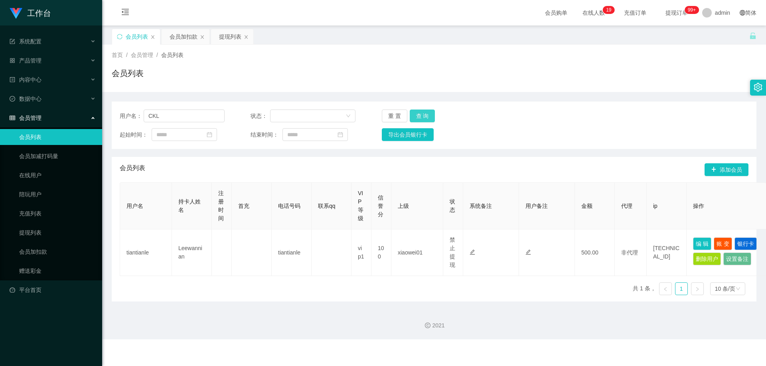
click at [416, 112] on button "查 询" at bounding box center [422, 116] width 26 height 13
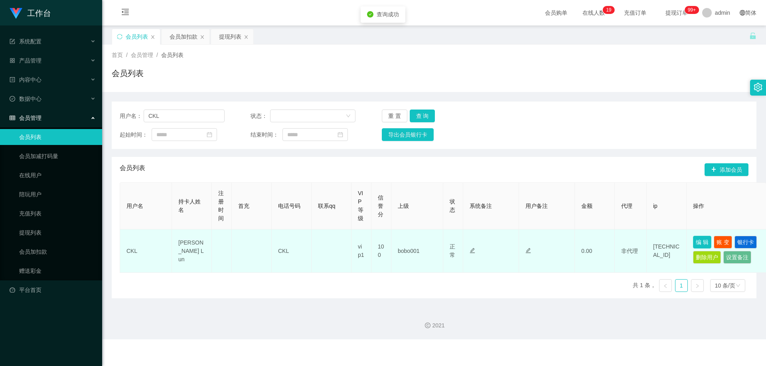
click at [702, 243] on button "编 辑" at bounding box center [702, 242] width 18 height 13
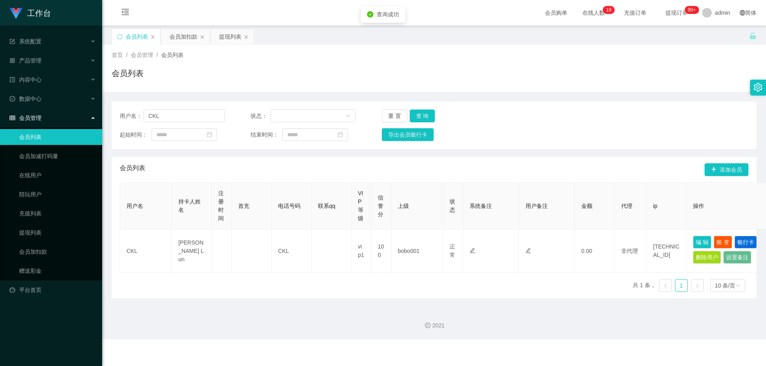
type input "CKL"
type input "[PERSON_NAME] L un"
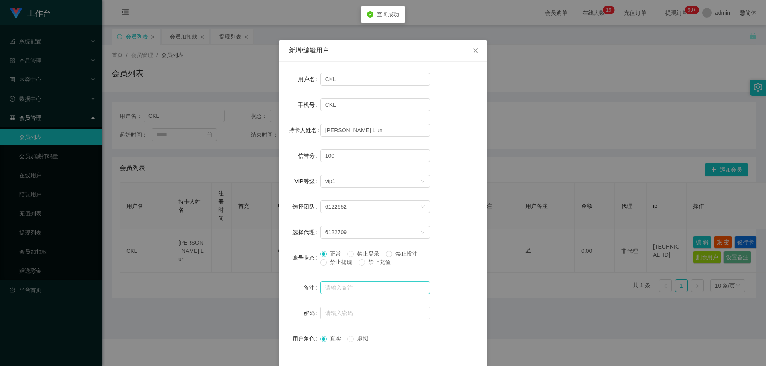
drag, startPoint x: 343, startPoint y: 262, endPoint x: 413, endPoint y: 291, distance: 75.7
click at [345, 263] on span "禁止提现" at bounding box center [341, 262] width 29 height 6
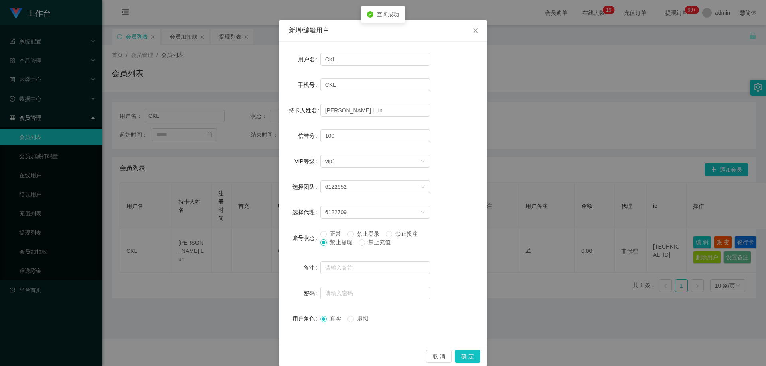
scroll to position [31, 0]
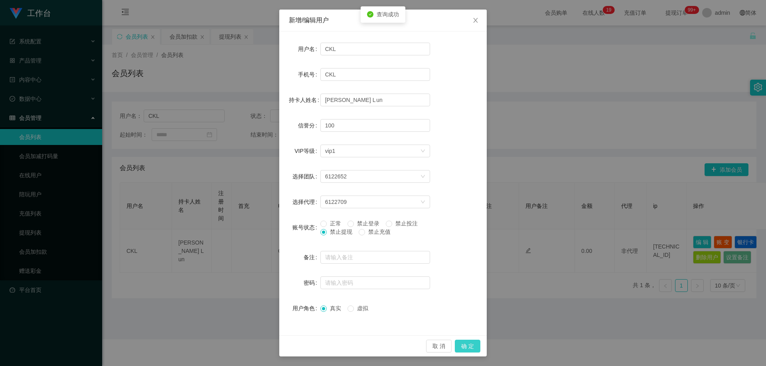
click at [462, 348] on button "确 定" at bounding box center [468, 346] width 26 height 13
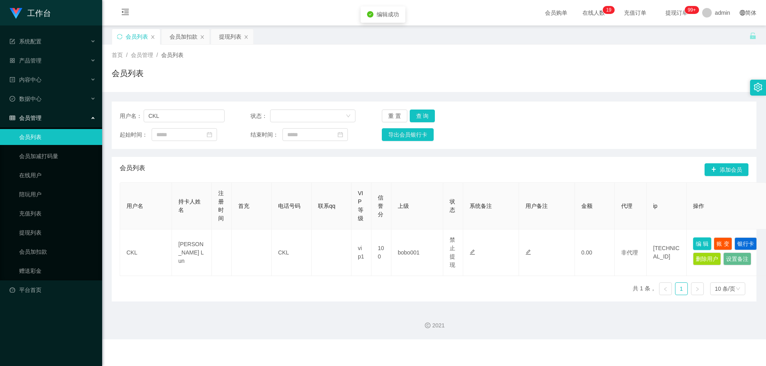
scroll to position [0, 0]
click at [223, 36] on div "提现列表" at bounding box center [230, 36] width 22 height 15
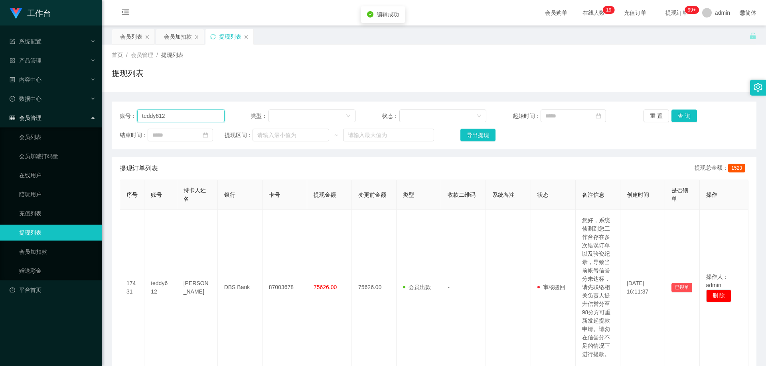
drag, startPoint x: 181, startPoint y: 115, endPoint x: 44, endPoint y: 122, distance: 137.0
paste input "CKL"
type input "CKL"
click at [681, 118] on button "查 询" at bounding box center [684, 116] width 26 height 13
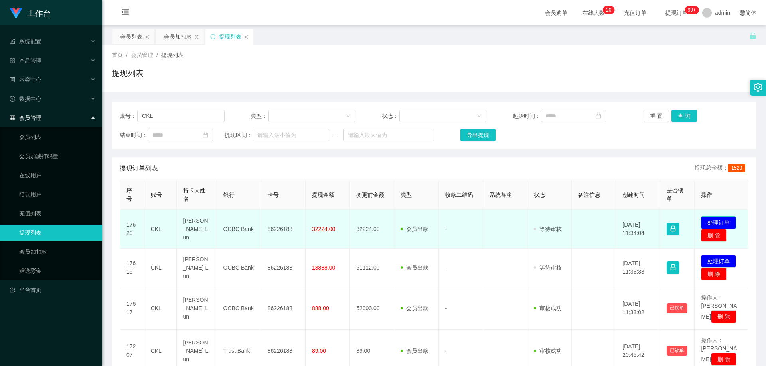
click at [727, 220] on button "处理订单" at bounding box center [718, 223] width 35 height 13
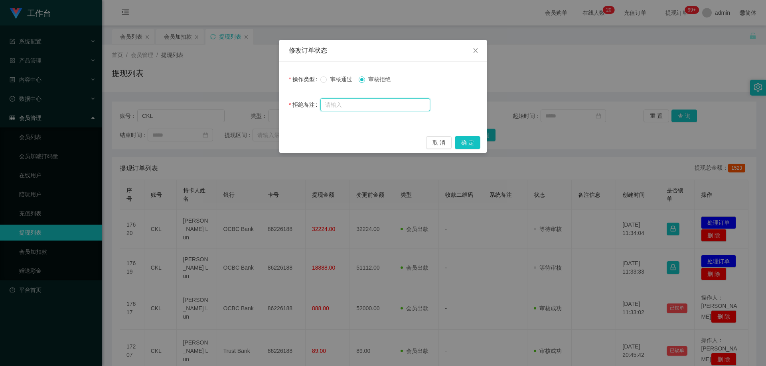
drag, startPoint x: 379, startPoint y: 107, endPoint x: 411, endPoint y: 119, distance: 34.8
click at [382, 108] on input "text" at bounding box center [375, 104] width 110 height 13
paste input "尊敬的用户：由于你本次兑换取款操作失误工作台这边需要你激活对冲账号机会，请在24小时内完成避免资金永久冻结账户余额：【51112.00SGD】 本次对冲错误金…"
type input "尊敬的用户：由于你本次兑换取款操作失误工作台这边需要你激活对冲账号机会，请在24小时内完成避免资金永久冻结账户余额：【51112.00SGD】 本次对冲错误金…"
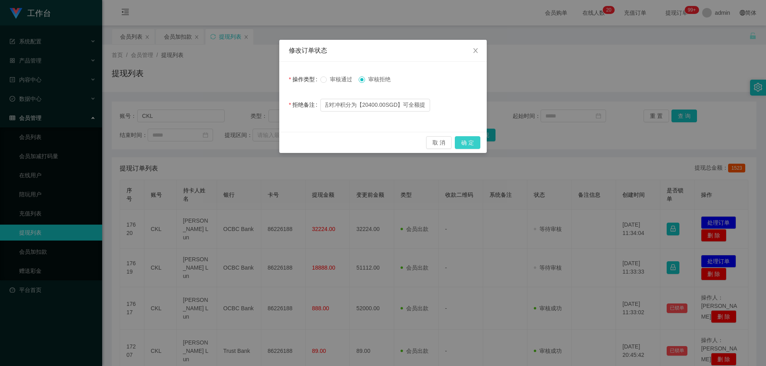
click at [467, 141] on button "确 定" at bounding box center [468, 142] width 26 height 13
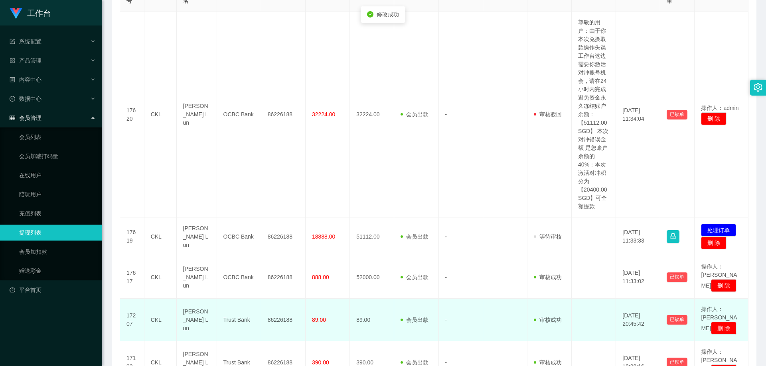
scroll to position [239, 0]
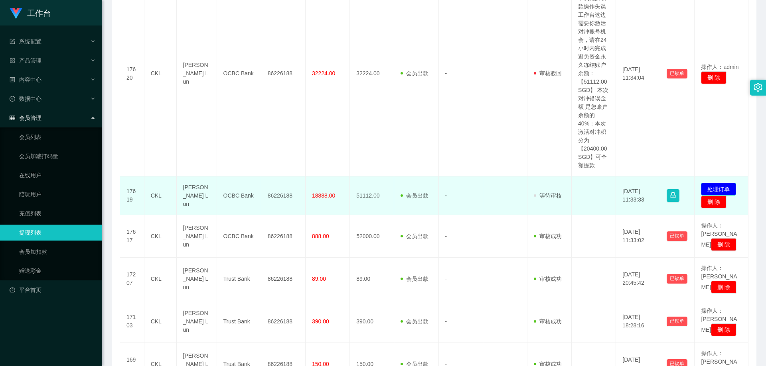
click at [712, 185] on button "处理订单" at bounding box center [718, 189] width 35 height 13
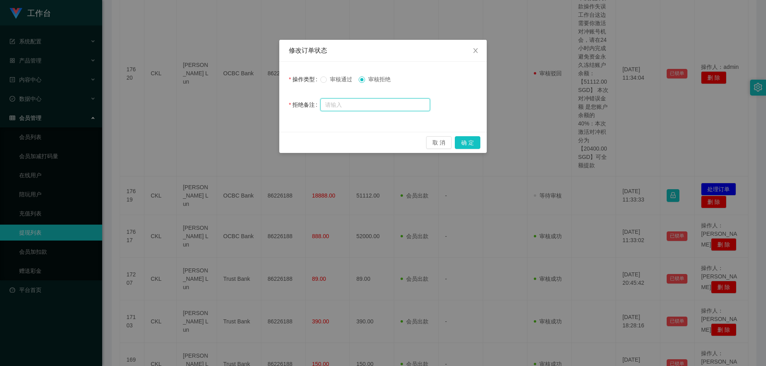
click at [396, 108] on input "text" at bounding box center [375, 104] width 110 height 13
paste input "尊敬的用户：由于你本次兑换取款操作失误工作台这边需要你激活对冲账号机会，请在24小时内完成避免资金永久冻结账户余额：【51112.00SGD】 本次对冲错误金…"
type input "尊敬的用户：由于你本次兑换取款操作失误工作台这边需要你激活对冲账号机会，请在24小时内完成避免资金永久冻结账户余额：【51112.00SGD】 本次对冲错误金…"
click at [471, 141] on button "确 定" at bounding box center [468, 142] width 26 height 13
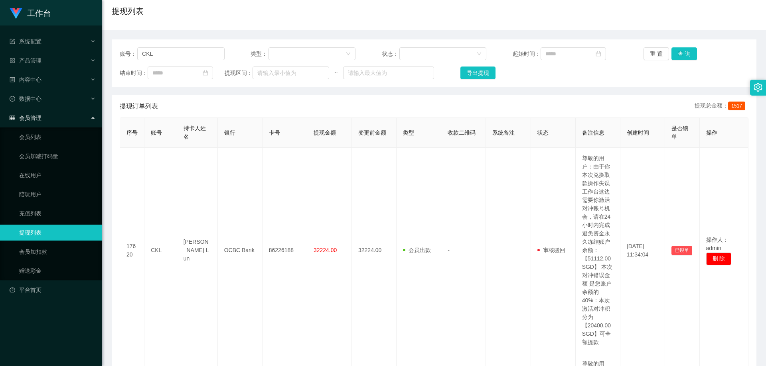
scroll to position [0, 0]
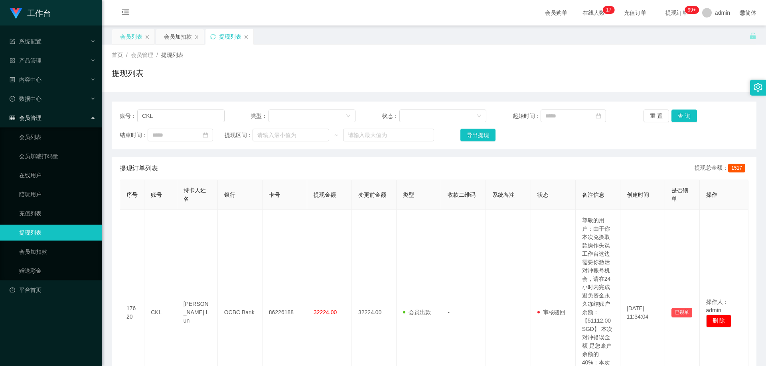
click at [119, 32] on div "会员列表" at bounding box center [133, 36] width 42 height 15
drag, startPoint x: 130, startPoint y: 37, endPoint x: 190, endPoint y: 71, distance: 69.4
click at [130, 37] on div "会员列表" at bounding box center [131, 36] width 22 height 15
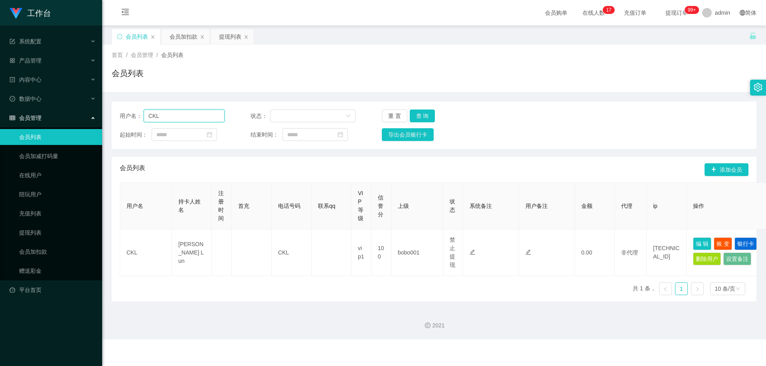
drag, startPoint x: 137, startPoint y: 119, endPoint x: 157, endPoint y: 128, distance: 22.1
click at [135, 119] on div "用户名： CKL" at bounding box center [172, 116] width 105 height 13
paste input "L6377"
type input "L6377"
drag, startPoint x: 420, startPoint y: 113, endPoint x: 450, endPoint y: 132, distance: 35.3
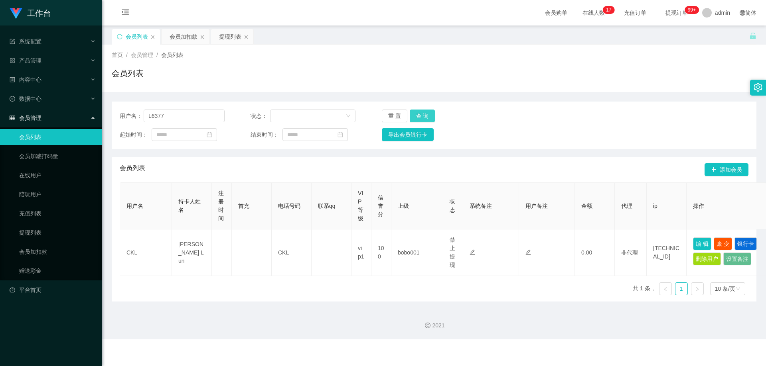
click at [423, 113] on button "查 询" at bounding box center [422, 116] width 26 height 13
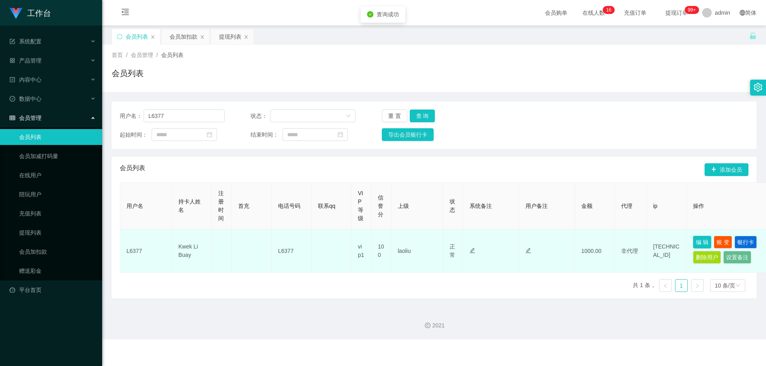
click at [701, 240] on button "编 辑" at bounding box center [702, 242] width 18 height 13
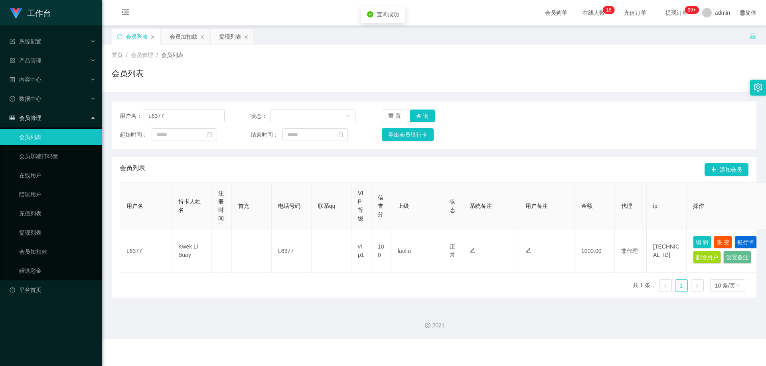
type input "L6377"
type input "Kwek Li Buay"
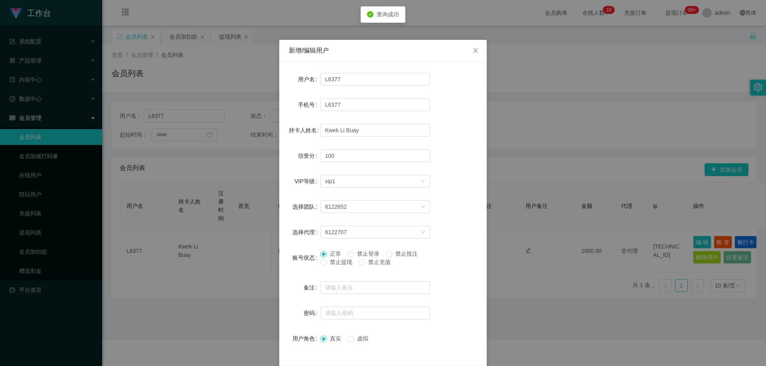
click at [336, 264] on span "禁止提现" at bounding box center [341, 262] width 29 height 6
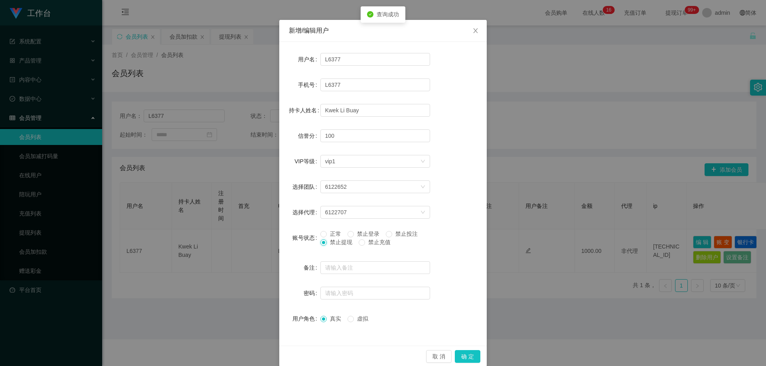
scroll to position [31, 0]
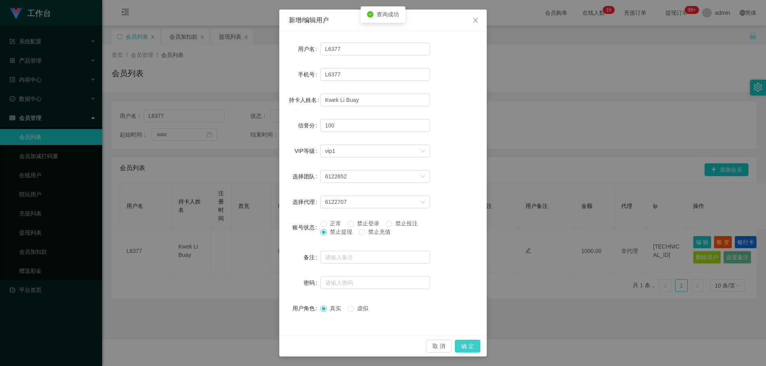
click at [461, 347] on button "确 定" at bounding box center [468, 346] width 26 height 13
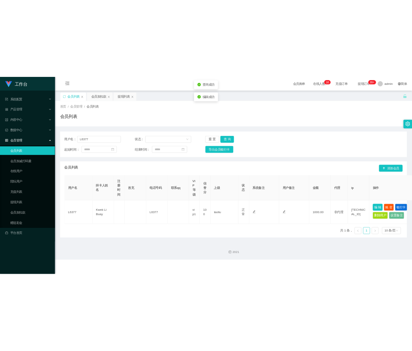
scroll to position [0, 0]
